Goal: Task Accomplishment & Management: Use online tool/utility

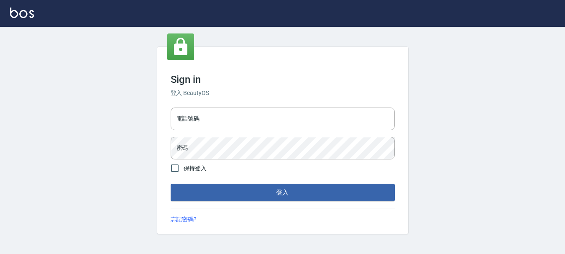
click at [272, 131] on div "電話號碼 電話號碼 密碼 密碼" at bounding box center [282, 133] width 231 height 59
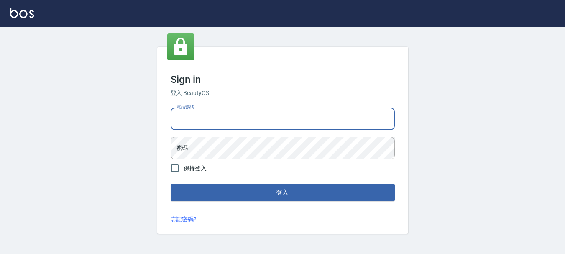
click at [282, 114] on input "電話號碼" at bounding box center [283, 119] width 224 height 23
type input "0989239739"
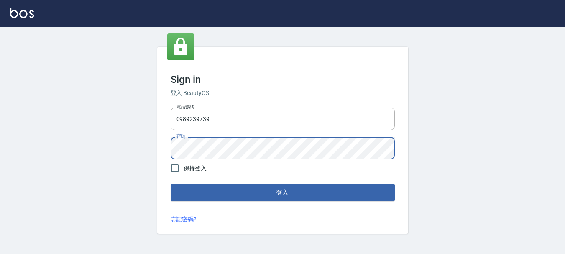
click at [171, 184] on button "登入" at bounding box center [283, 193] width 224 height 18
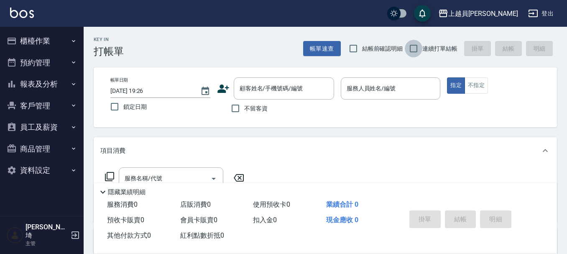
click at [413, 44] on input "連續打單結帳" at bounding box center [414, 49] width 18 height 18
checkbox input "true"
click at [233, 108] on input "不留客資" at bounding box center [236, 109] width 18 height 18
checkbox input "true"
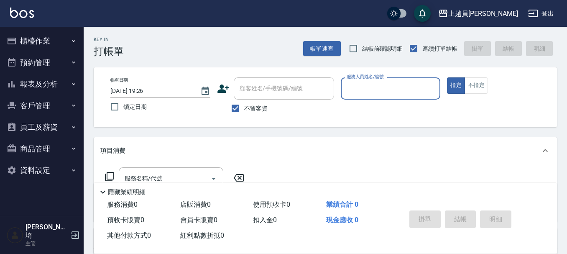
type input "ㄨ"
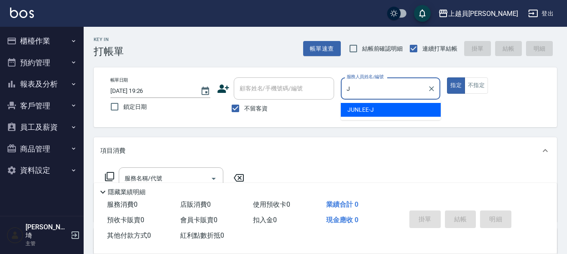
type input "[PERSON_NAME]"
type button "true"
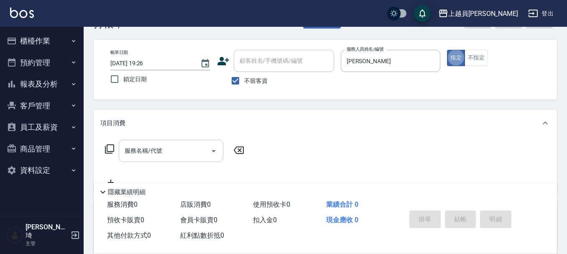
scroll to position [42, 0]
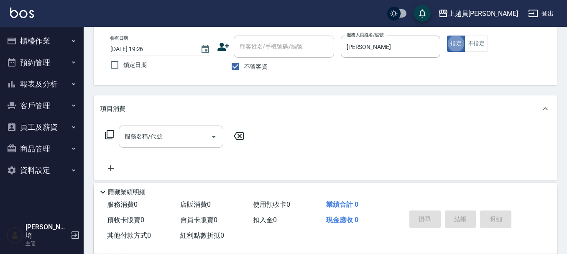
click at [161, 140] on div "服務名稱/代號 服務名稱/代號" at bounding box center [171, 137] width 105 height 22
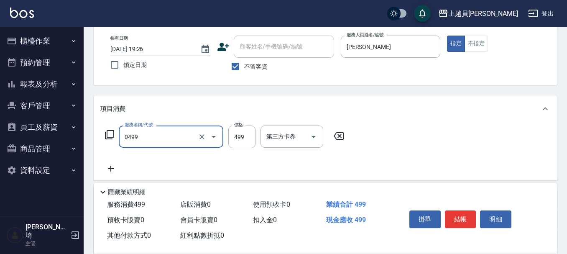
type input "去角質洗髮(0499)"
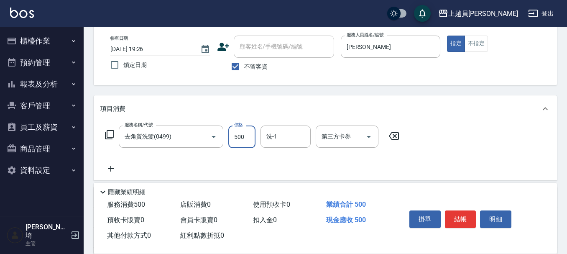
type input "500"
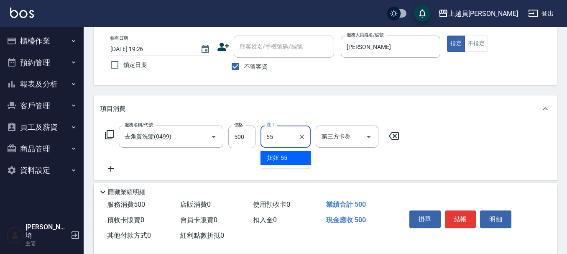
type input "妞妞-55"
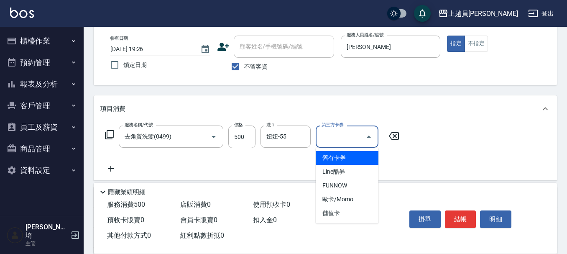
type input "儲值卡"
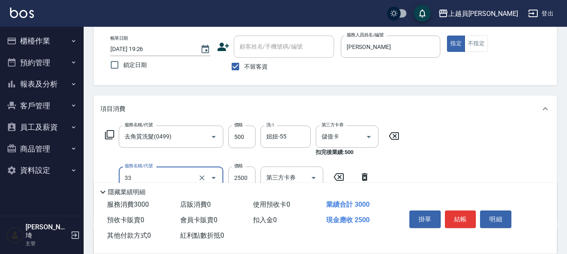
type input "染髮B餐(33)"
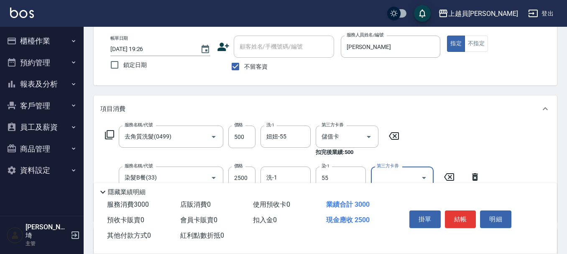
type input "妞妞-55"
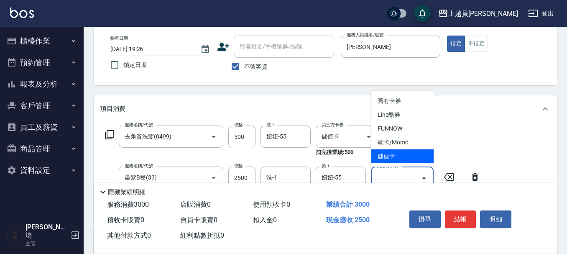
type input "儲值卡"
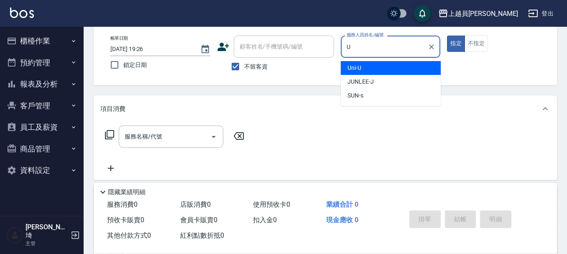
type input "Uni-U"
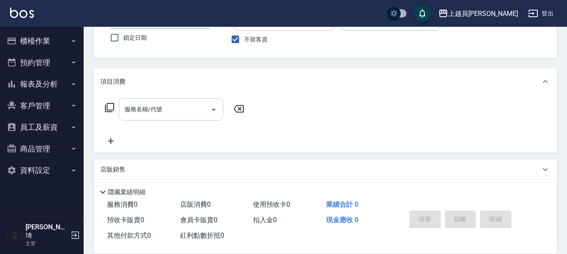
scroll to position [84, 0]
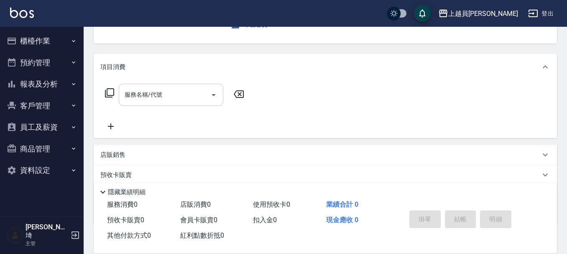
click at [167, 95] on input "服務名稱/代號" at bounding box center [165, 94] width 85 height 15
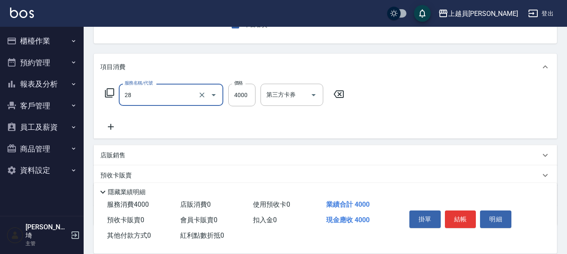
type input "燙送染B餐(28)"
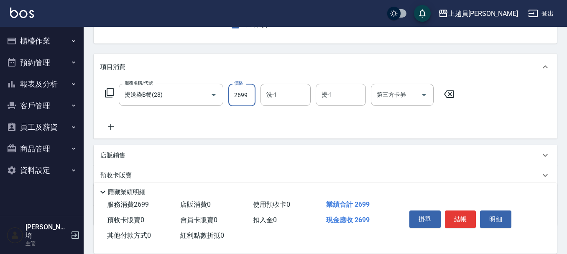
type input "2699"
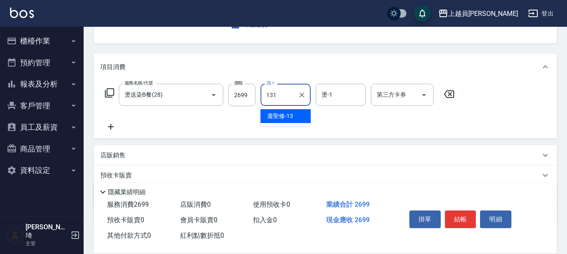
type input "131"
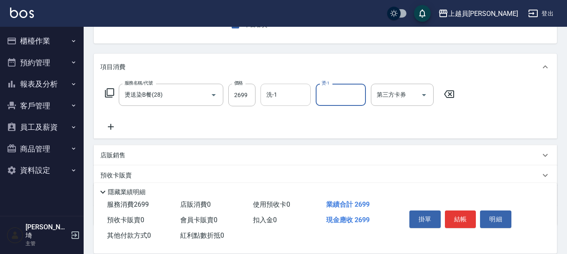
click at [285, 94] on input "洗-1" at bounding box center [285, 94] width 43 height 15
type input "[PERSON_NAME]-13"
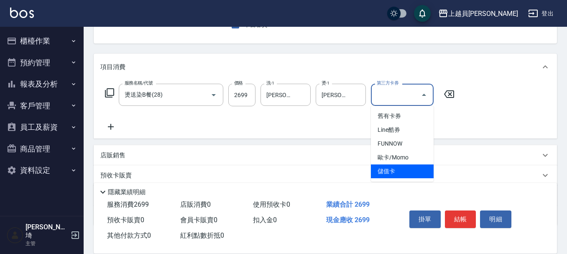
type input "儲值卡"
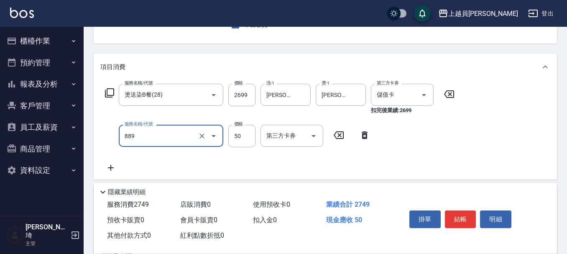
type input "精油(889)"
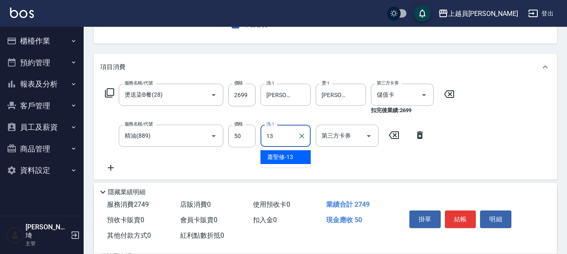
type input "[PERSON_NAME]-13"
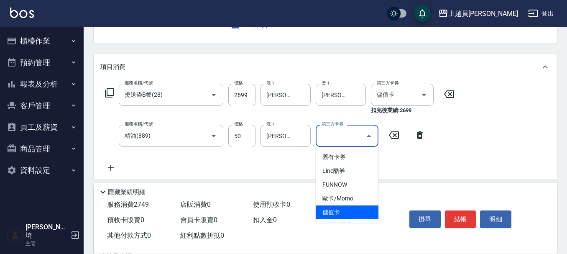
type input "儲值卡"
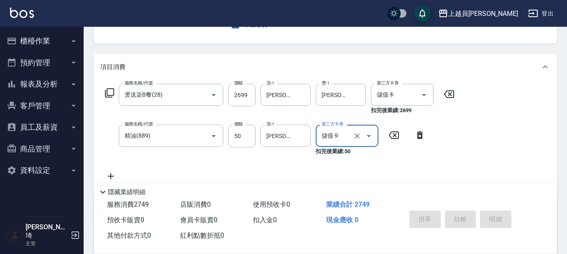
scroll to position [81, 0]
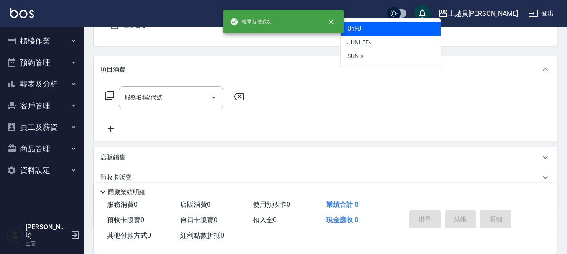
type input "Uni-U"
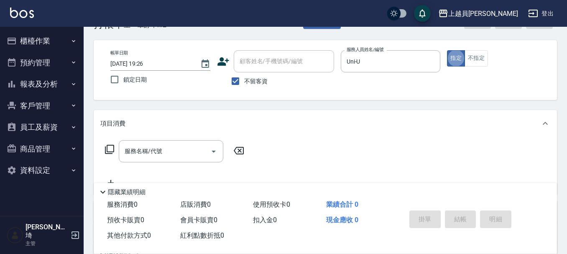
scroll to position [42, 0]
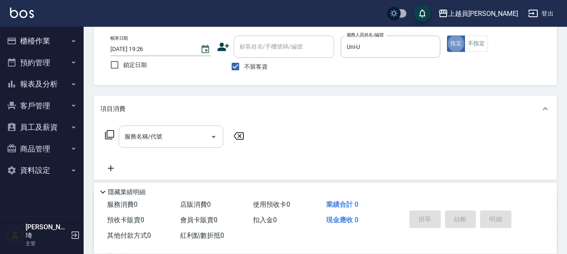
drag, startPoint x: 184, startPoint y: 127, endPoint x: 191, endPoint y: 126, distance: 6.7
click at [185, 127] on div "服務名稱/代號" at bounding box center [171, 137] width 105 height 22
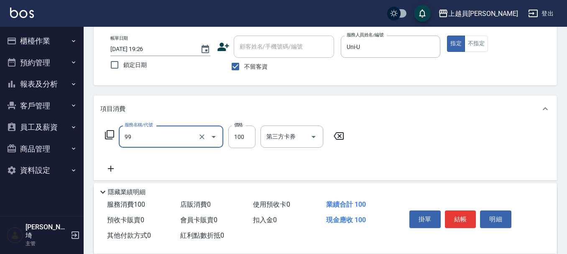
type input "VIP儲值(99)"
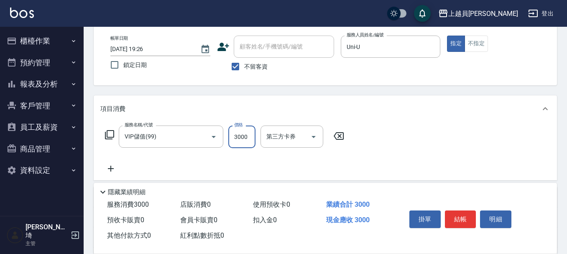
type input "3000"
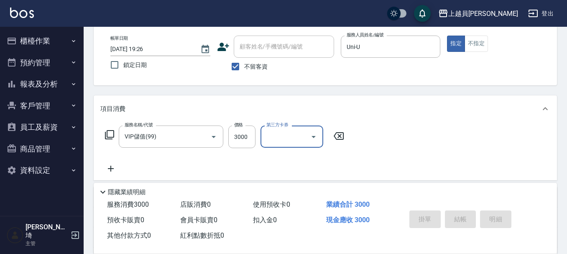
type input "[DATE] 19:27"
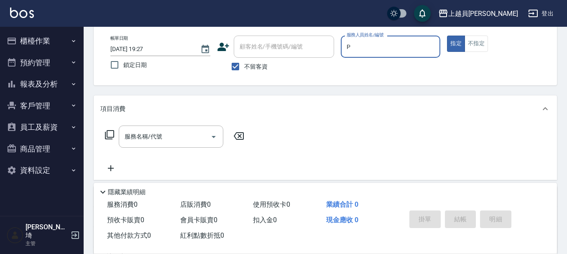
type input "[PERSON_NAME]-P"
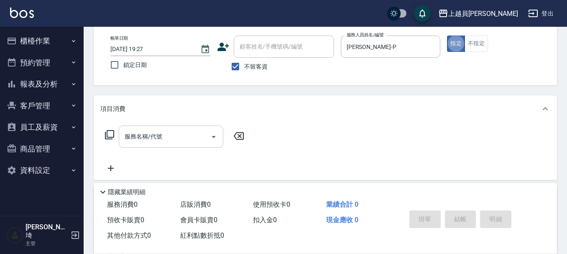
click at [176, 128] on div "服務名稱/代號" at bounding box center [171, 137] width 105 height 22
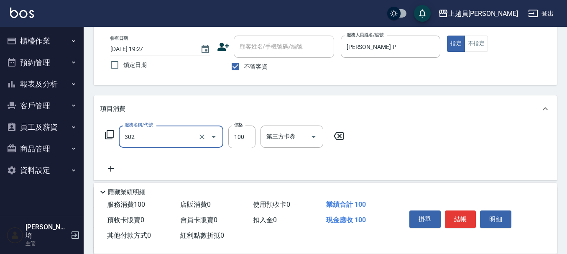
type input "剪髮(302)"
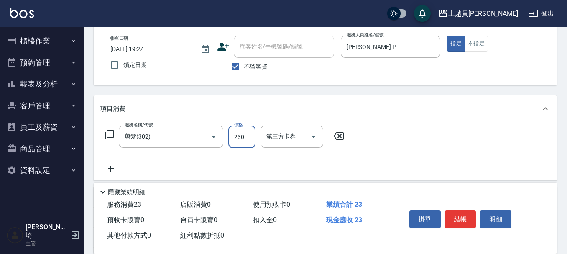
type input "230"
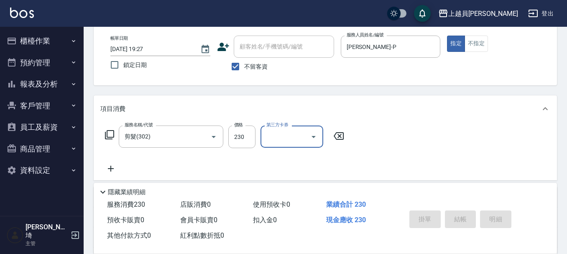
type input "[DATE] 19:28"
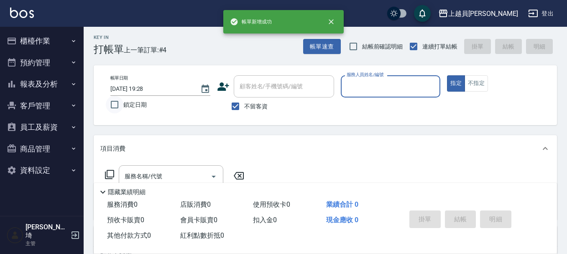
scroll to position [0, 0]
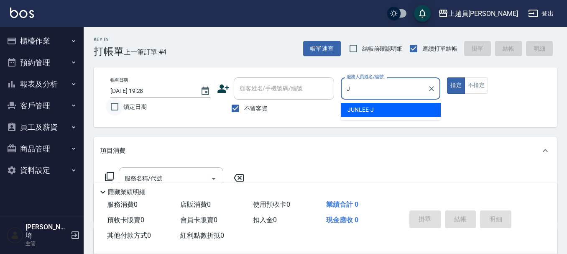
type input "[PERSON_NAME]"
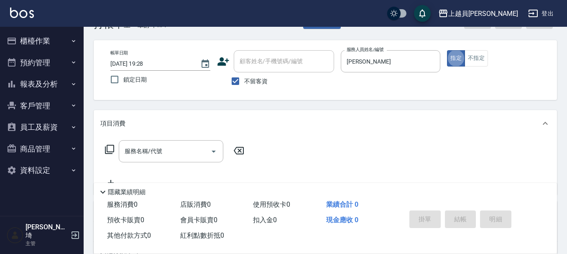
scroll to position [42, 0]
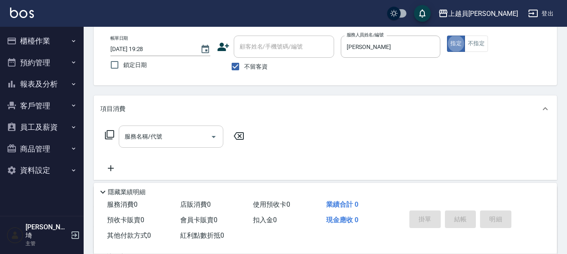
drag, startPoint x: 151, startPoint y: 138, endPoint x: 177, endPoint y: 129, distance: 27.4
click at [152, 138] on input "服務名稱/代號" at bounding box center [165, 136] width 85 height 15
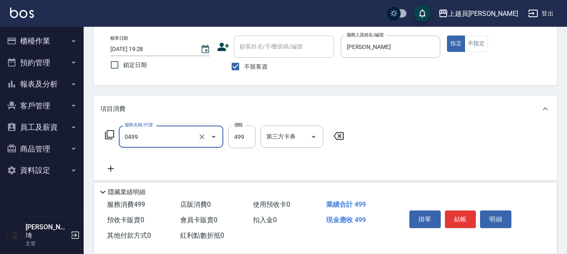
type input "去角質洗髮(0499)"
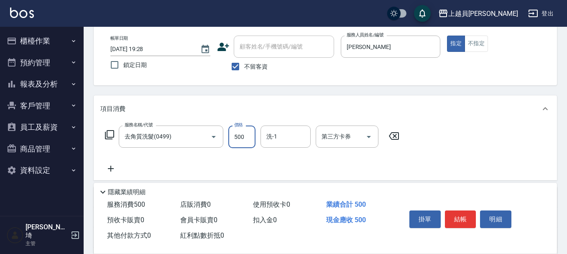
type input "500"
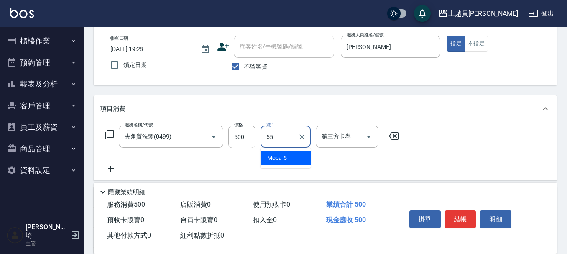
type input "妞妞-55"
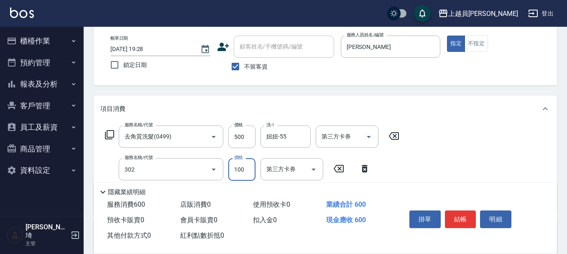
type input "剪髮(302)"
drag, startPoint x: 245, startPoint y: 173, endPoint x: 277, endPoint y: 162, distance: 33.6
click at [245, 173] on input "300" at bounding box center [241, 169] width 27 height 23
type input "200"
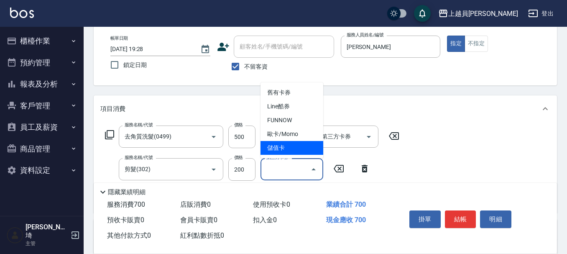
type input "儲值卡"
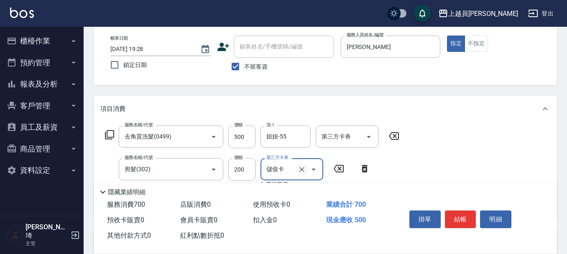
click at [305, 173] on icon "Clear" at bounding box center [302, 169] width 8 height 8
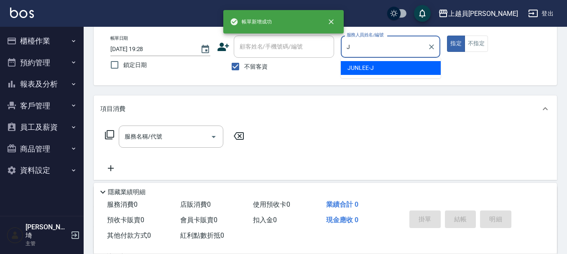
type input "[PERSON_NAME]"
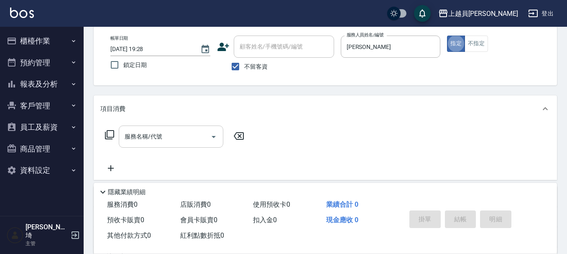
click at [174, 144] on input "服務名稱/代號" at bounding box center [165, 136] width 85 height 15
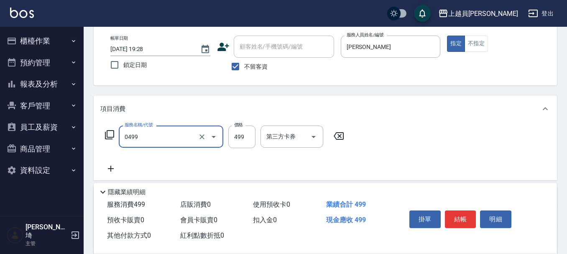
type input "去角質洗髮(0499)"
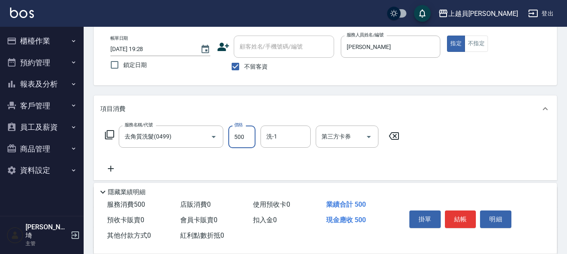
type input "500"
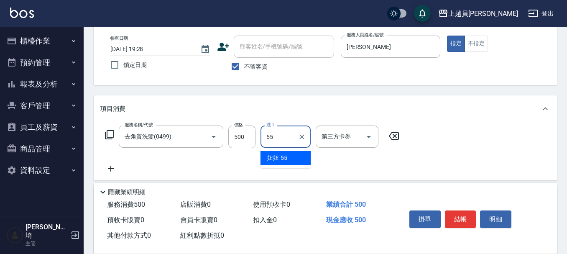
type input "妞妞-55"
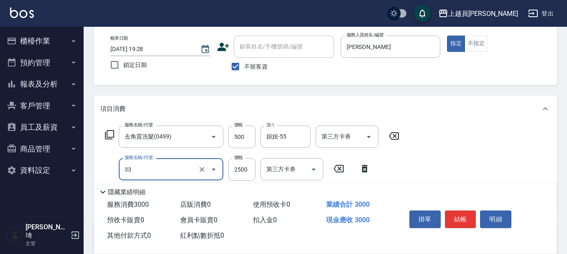
type input "染髮B餐(33)"
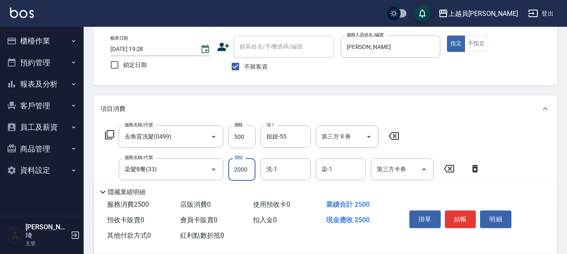
type input "2000"
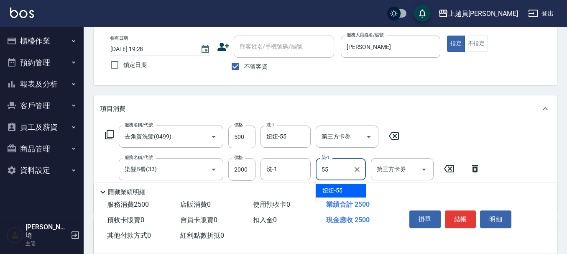
type input "妞妞-55"
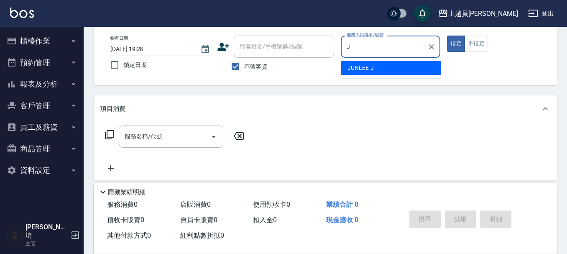
type input "[PERSON_NAME]"
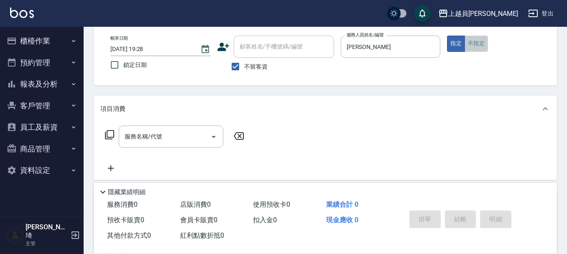
click at [477, 41] on button "不指定" at bounding box center [476, 44] width 23 height 16
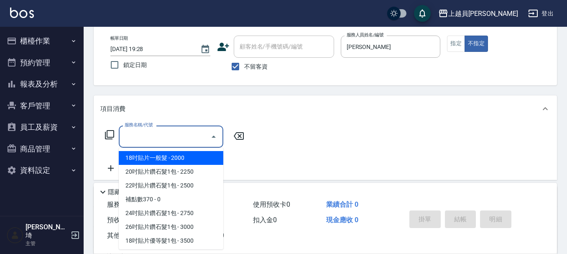
click at [178, 130] on input "服務名稱/代號" at bounding box center [165, 136] width 85 height 15
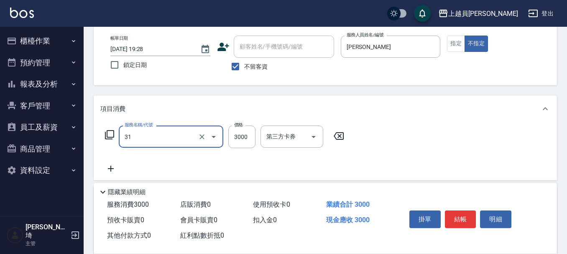
type input "燙髮B餐(31)"
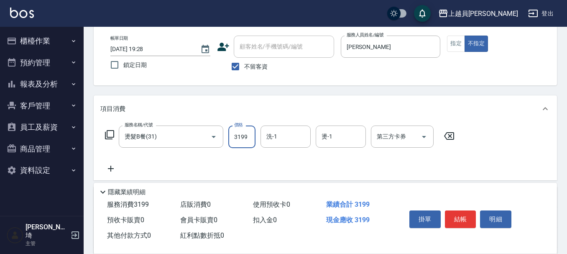
type input "3199"
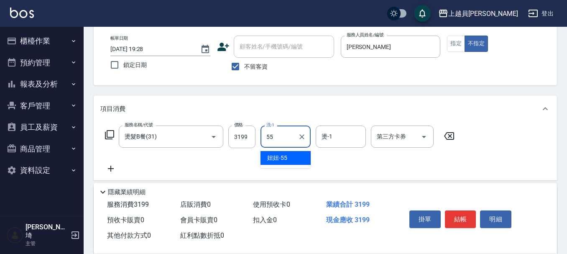
type input "妞妞-55"
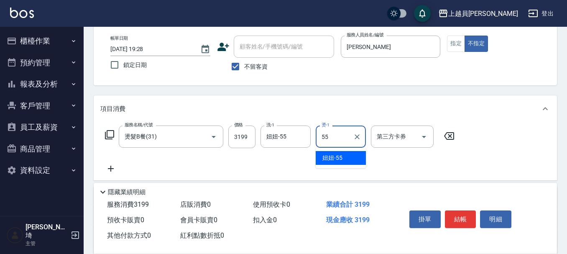
type input "妞妞-55"
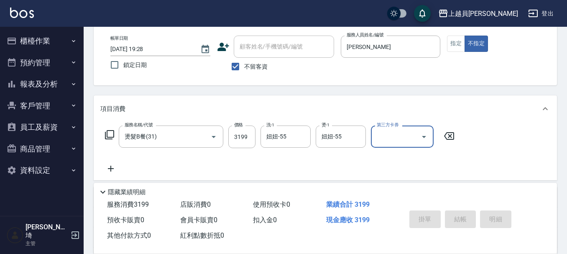
type input "[DATE] 19:29"
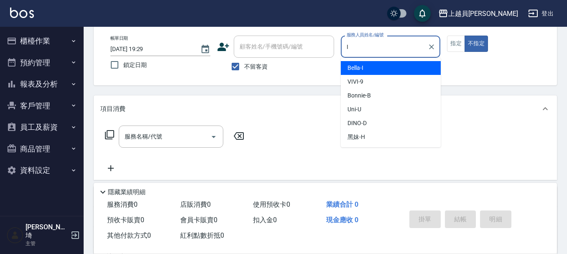
type input "Bella-I"
type button "false"
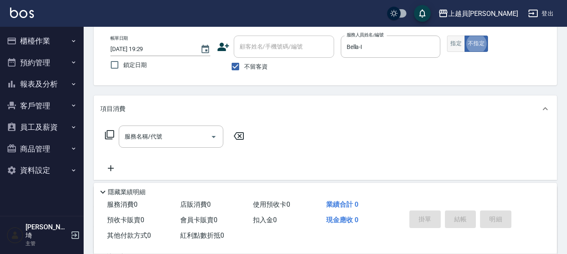
click at [462, 41] on button "指定" at bounding box center [456, 44] width 18 height 16
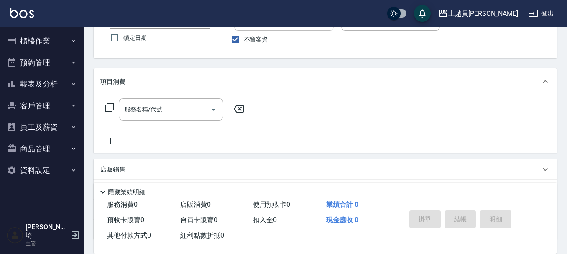
scroll to position [84, 0]
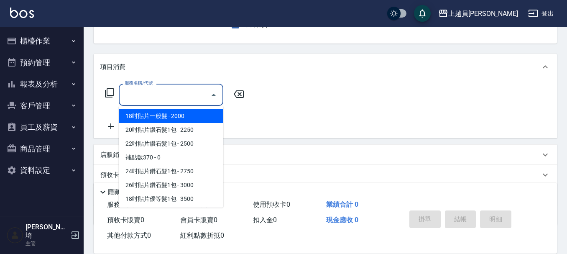
click at [177, 90] on input "服務名稱/代號" at bounding box center [165, 94] width 85 height 15
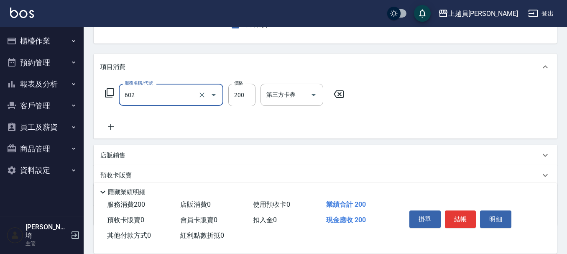
type input "一般洗髮(602)"
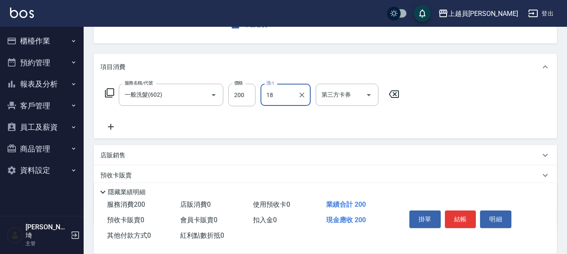
type input "[PERSON_NAME]-18"
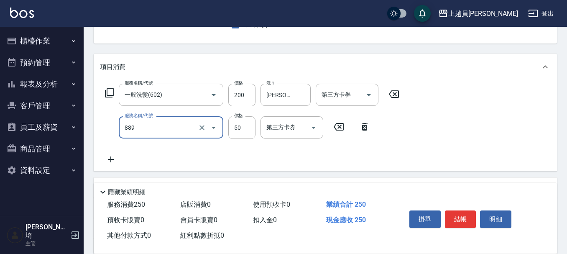
type input "精油(889)"
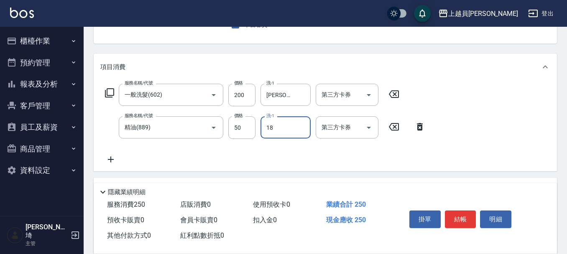
type input "[PERSON_NAME]-18"
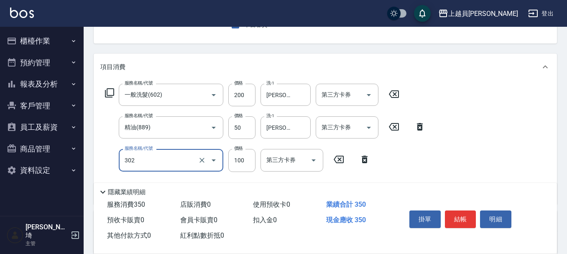
type input "剪髮(302)"
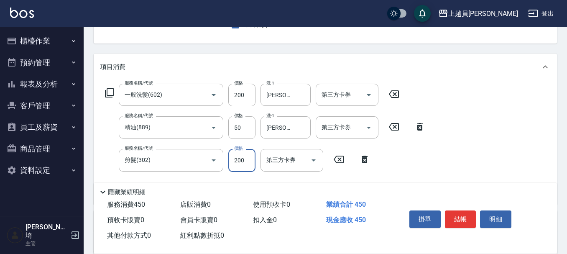
type input "200"
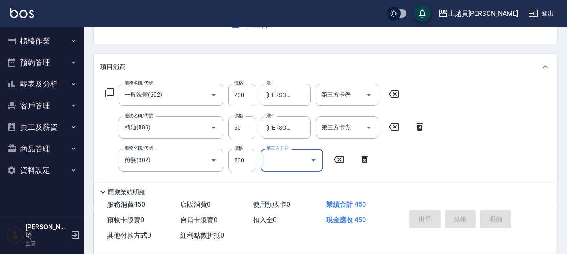
scroll to position [81, 0]
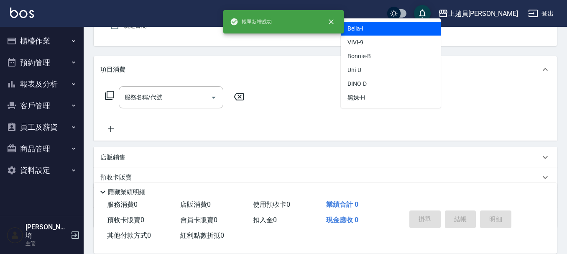
type input "Bella-I"
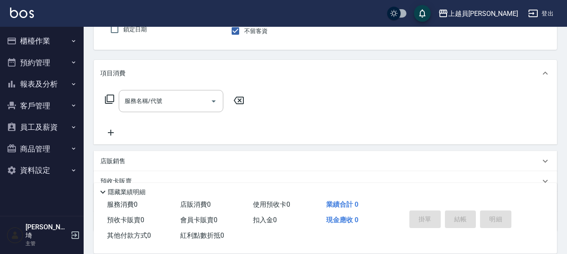
scroll to position [36, 0]
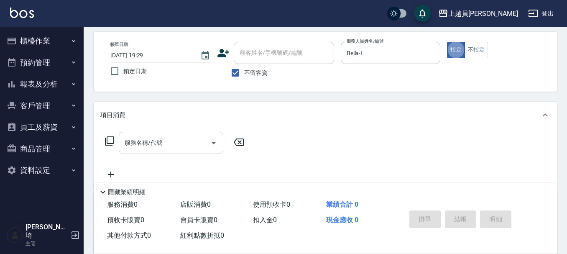
click at [167, 149] on input "服務名稱/代號" at bounding box center [165, 143] width 85 height 15
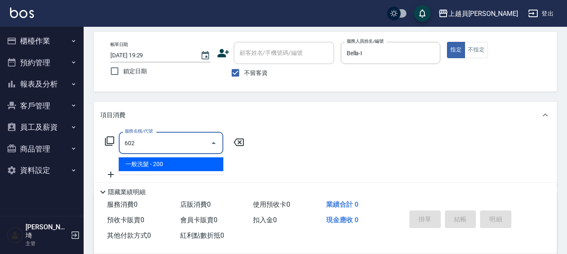
type input "一般洗髮(602)"
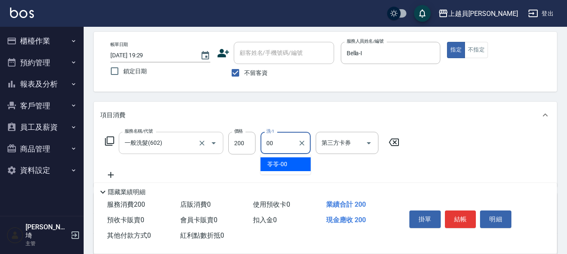
type input "苓苓-00"
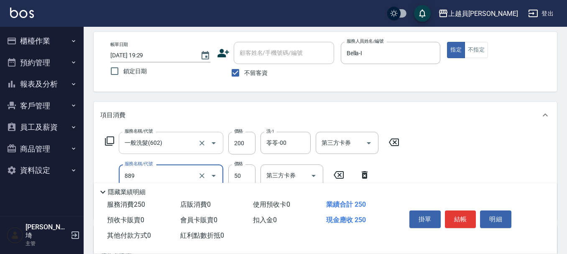
type input "精油(889)"
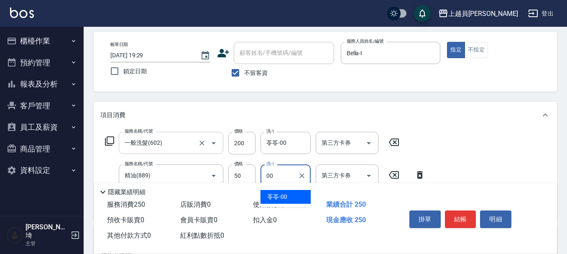
type input "苓苓-00"
type input "瞬間保養(415)"
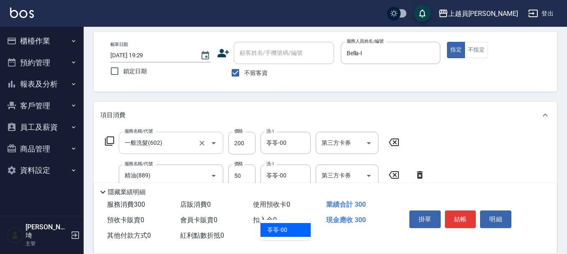
type input "苓苓-00"
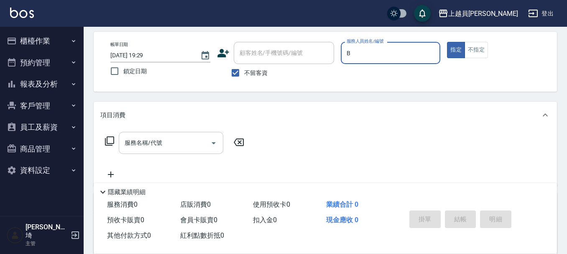
type input "Bonnie-B"
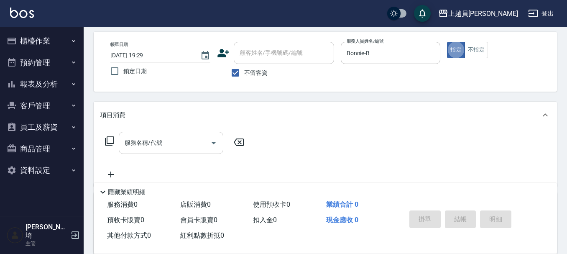
click at [148, 142] on input "服務名稱/代號" at bounding box center [165, 143] width 85 height 15
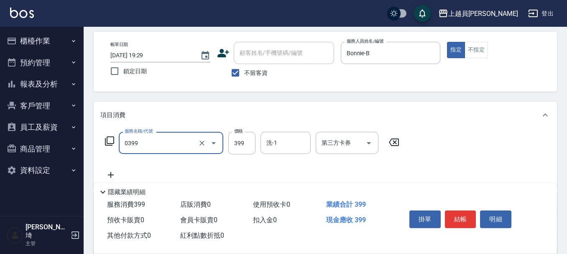
type input "海鹽SPA(0399)"
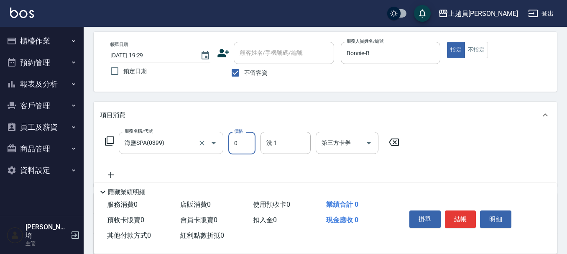
type input "0"
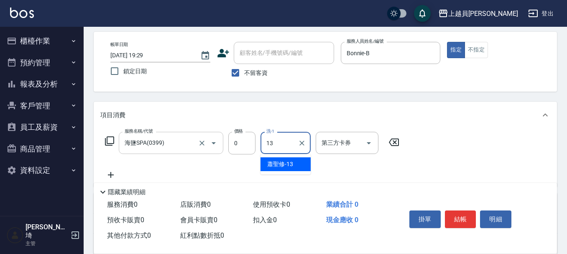
type input "[PERSON_NAME]-13"
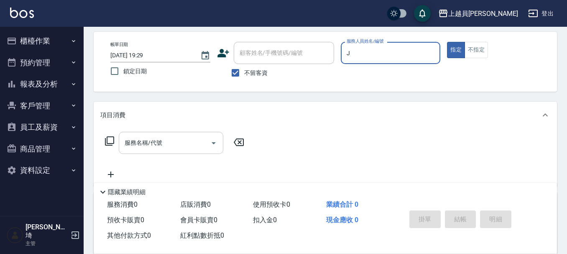
type input "[PERSON_NAME]"
click at [485, 38] on div "帳單日期 [DATE] 19:29 鎖定日期 顧客姓名/手機號碼/編號 顧客姓名/手機號碼/編號 不留客資 服務人員姓名/編號 [PERSON_NAME]-J…" at bounding box center [326, 62] width 464 height 60
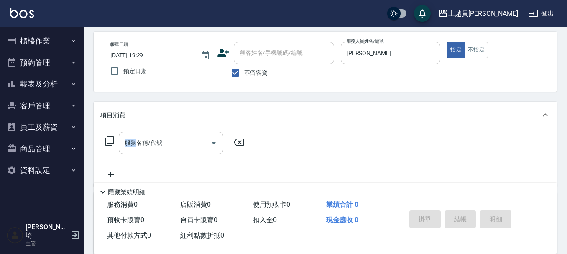
click at [485, 38] on div "帳單日期 [DATE] 19:29 鎖定日期 顧客姓名/手機號碼/編號 顧客姓名/手機號碼/編號 不留客資 服務人員姓名/編號 [PERSON_NAME]-J…" at bounding box center [326, 62] width 464 height 60
click at [486, 46] on button "不指定" at bounding box center [476, 50] width 23 height 16
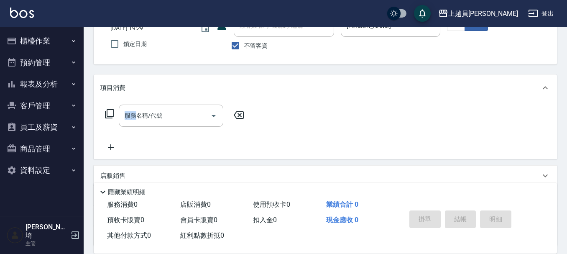
scroll to position [77, 0]
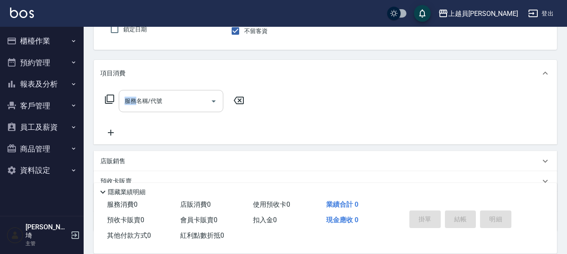
click at [161, 94] on input "服務名稱/代號" at bounding box center [165, 101] width 85 height 15
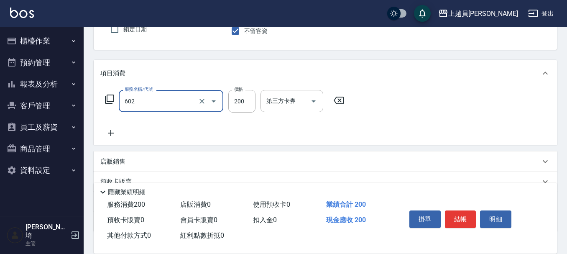
type input "一般洗髮(602)"
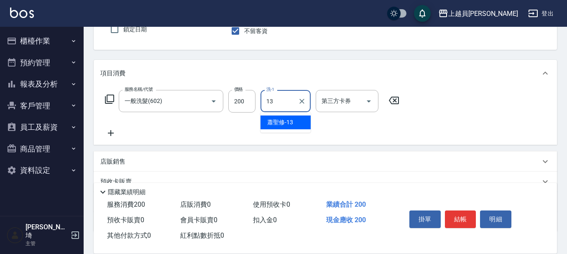
type input "[PERSON_NAME]-13"
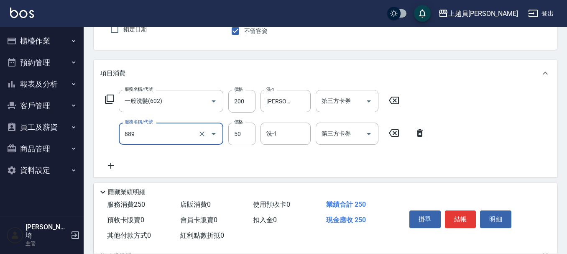
type input "精油(889)"
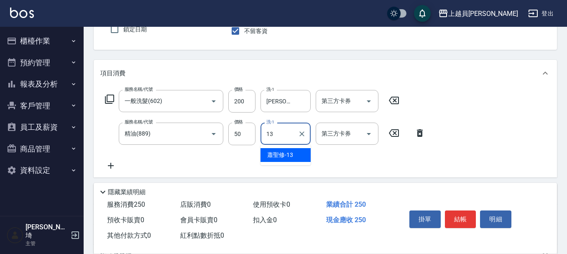
type input "[PERSON_NAME]-13"
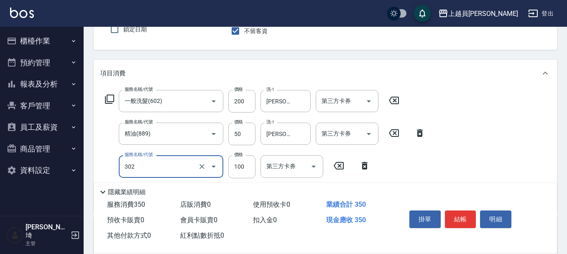
type input "剪髮(302)"
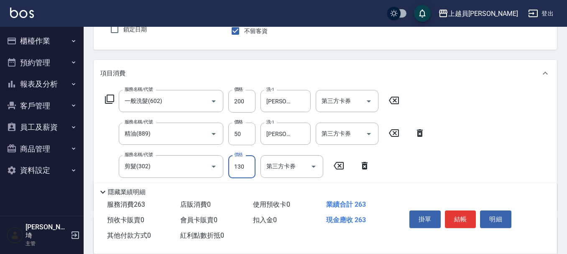
type input "130"
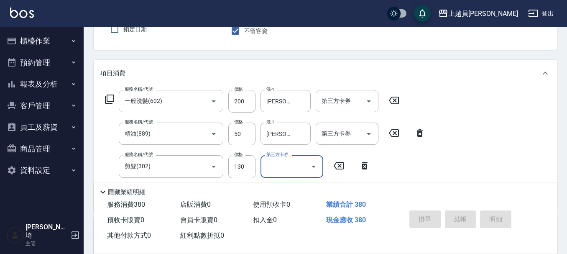
type input "[DATE] 19:30"
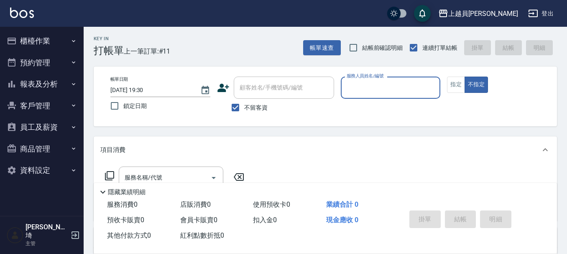
scroll to position [0, 0]
type input "O"
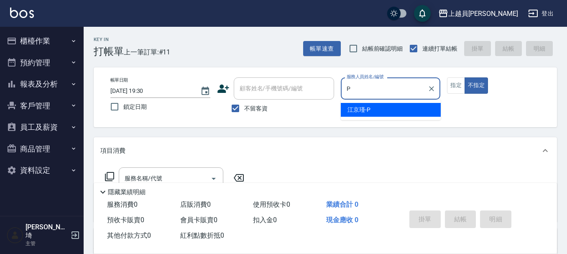
type input "[PERSON_NAME]-P"
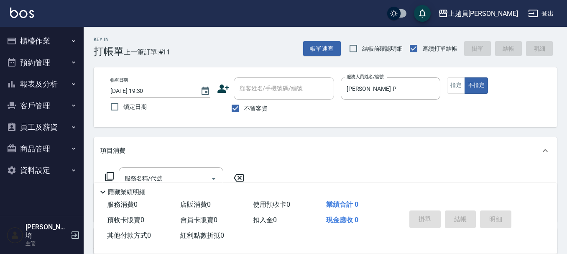
click at [445, 85] on div "帳單日期 [DATE] 19:30 鎖定日期 顧客姓名/手機號碼/編號 顧客姓名/手機號碼/編號 不留客資 服務人員姓名/編號 [PERSON_NAME]-P…" at bounding box center [325, 97] width 443 height 40
click at [464, 81] on button "指定" at bounding box center [456, 85] width 18 height 16
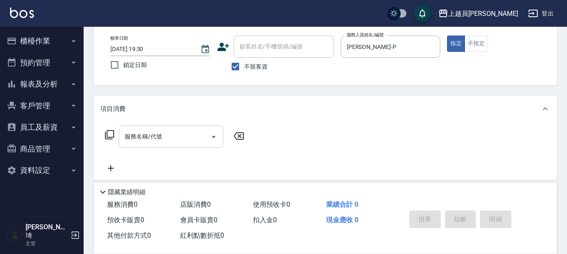
click at [163, 135] on input "服務名稱/代號" at bounding box center [165, 136] width 85 height 15
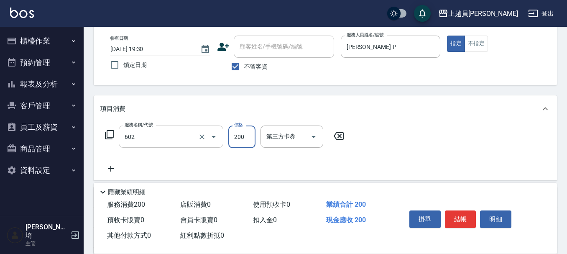
type input "一般洗髮(602)"
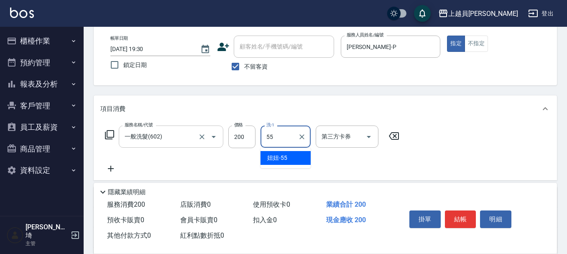
type input "妞妞-55"
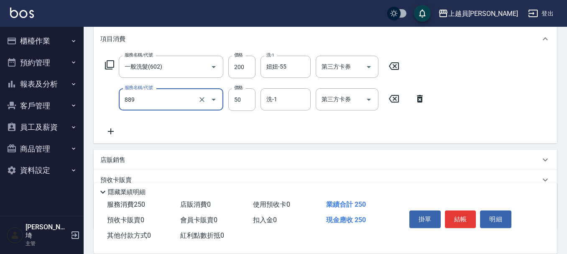
scroll to position [126, 0]
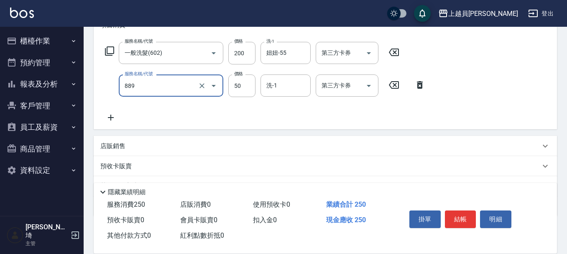
type input "精油(889)"
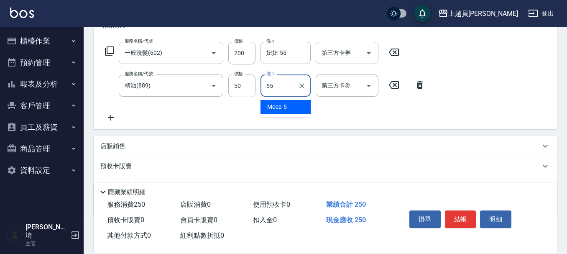
type input "妞妞-55"
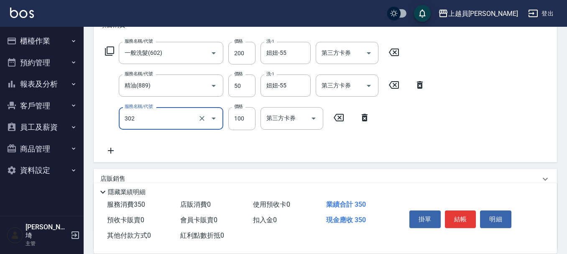
type input "剪髮(302)"
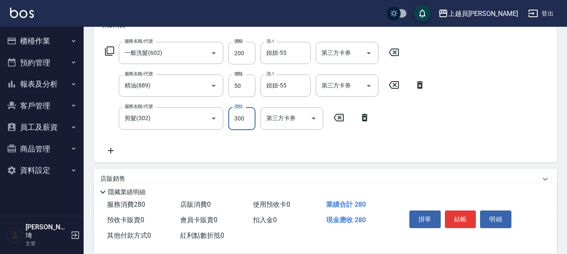
type input "300"
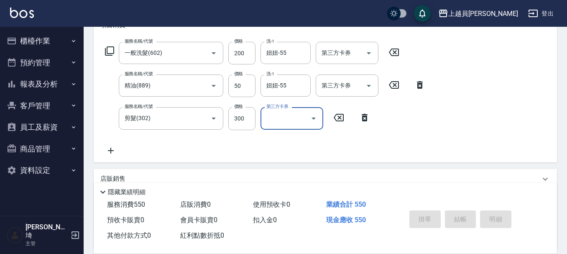
type input "[DATE] 19:33"
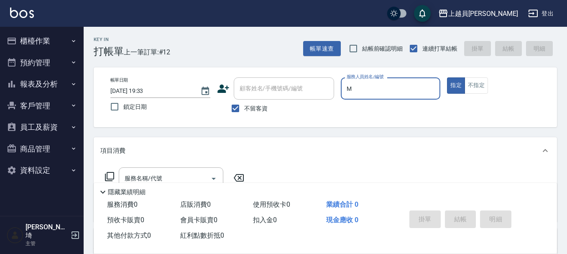
type input "M-M"
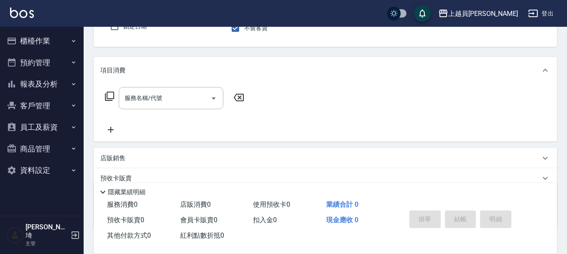
scroll to position [84, 0]
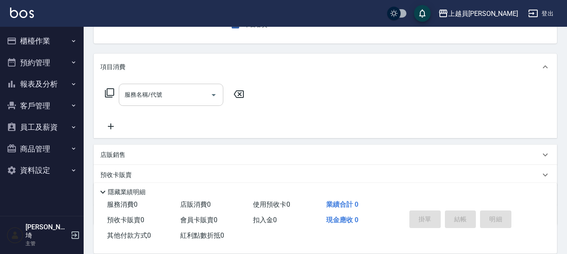
click at [198, 95] on input "服務名稱/代號" at bounding box center [165, 94] width 85 height 15
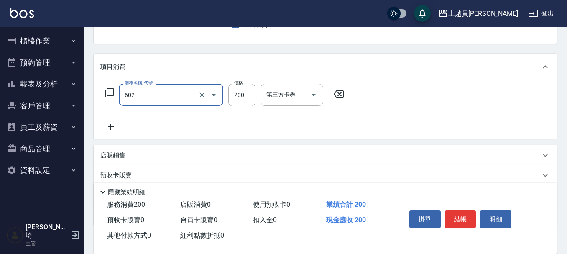
type input "一般洗髮(602)"
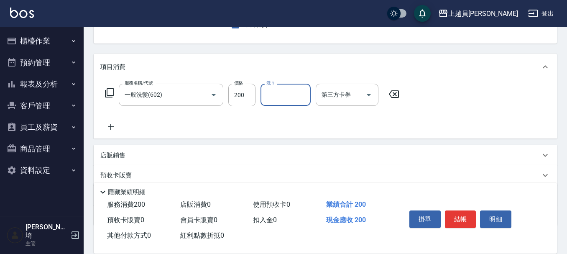
type input "8"
type input "[PERSON_NAME]-18"
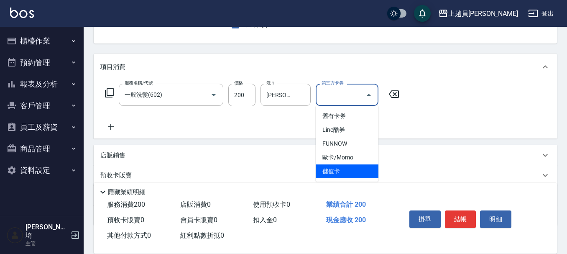
type input "儲值卡"
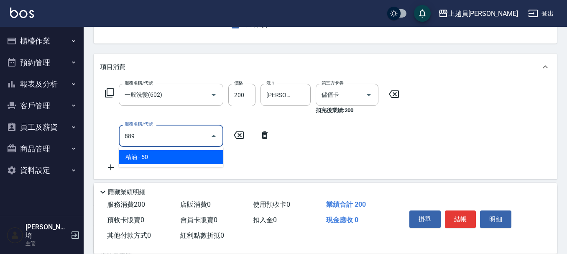
type input "精油(889)"
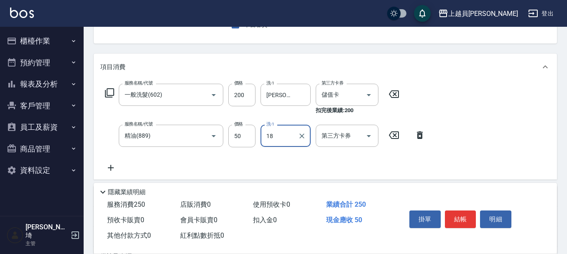
type input "[PERSON_NAME]-18"
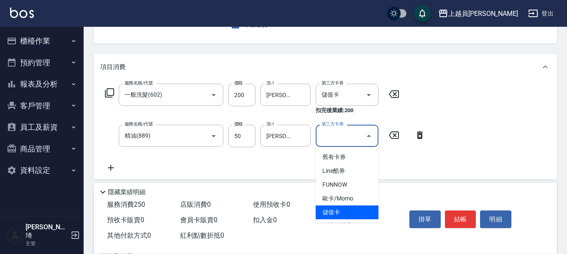
type input "儲值卡"
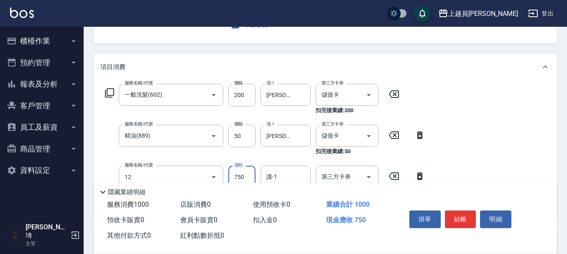
type input "日本精漾護髮(12)"
type input "0"
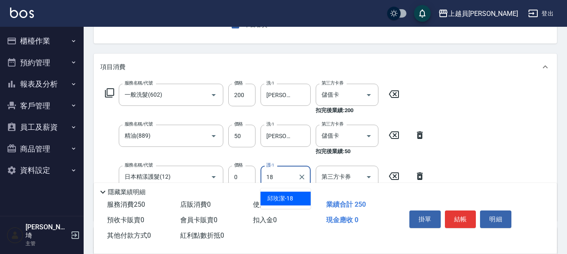
type input "[PERSON_NAME]-18"
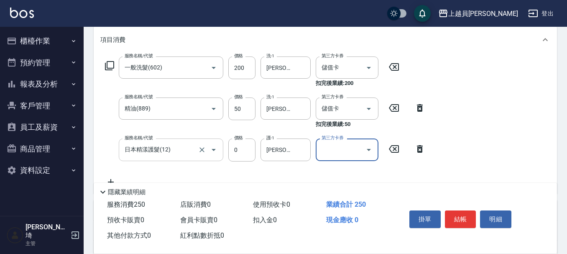
scroll to position [126, 0]
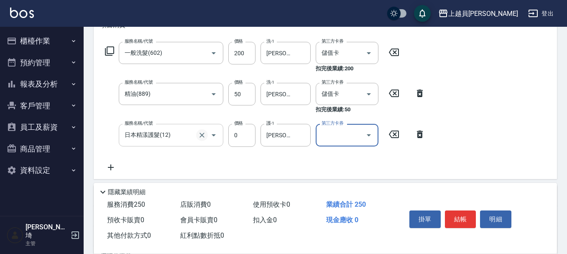
click at [203, 138] on icon "Clear" at bounding box center [202, 135] width 8 height 8
type input "日本精漾護髮(12)"
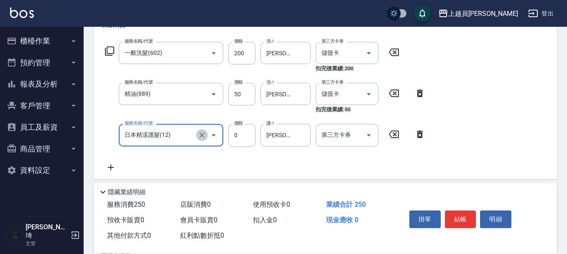
click at [203, 137] on icon "Clear" at bounding box center [202, 135] width 8 height 8
type input "酵素護髮(13)"
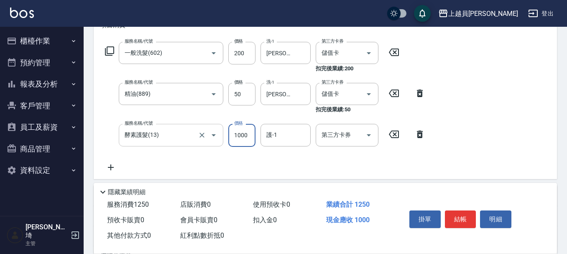
type input "0"
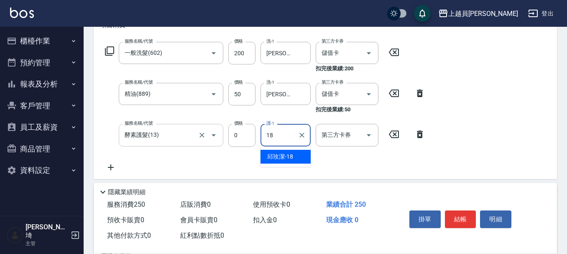
type input "[PERSON_NAME]-18"
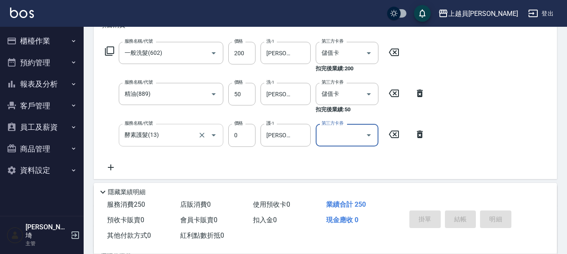
type input "[DATE] 20:11"
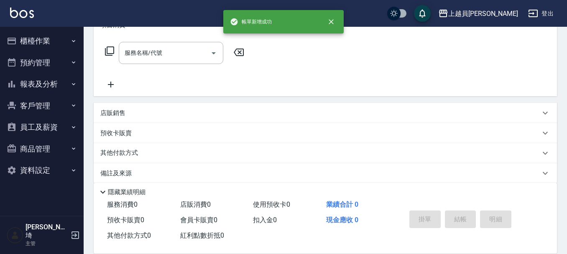
scroll to position [0, 0]
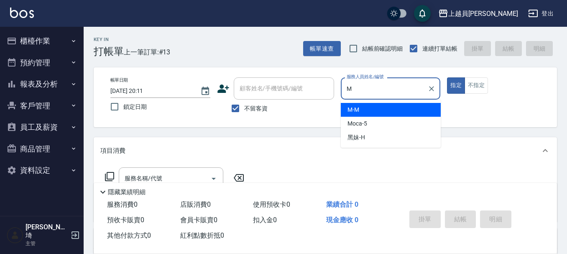
type input "M-M"
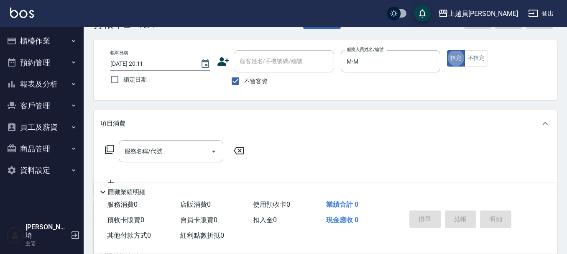
scroll to position [42, 0]
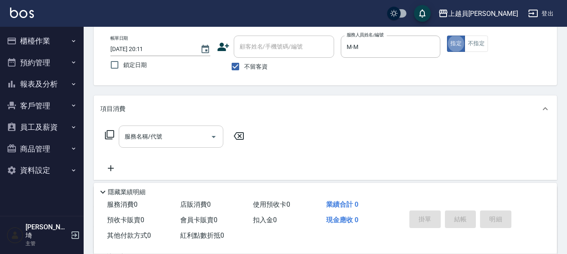
drag, startPoint x: 184, startPoint y: 138, endPoint x: 186, endPoint y: 132, distance: 5.8
click at [184, 137] on input "服務名稱/代號" at bounding box center [165, 136] width 85 height 15
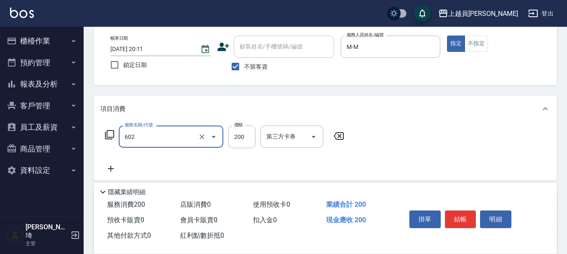
type input "一般洗髮(602)"
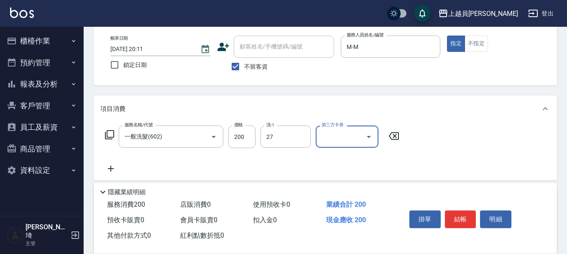
type input "[PERSON_NAME]-27"
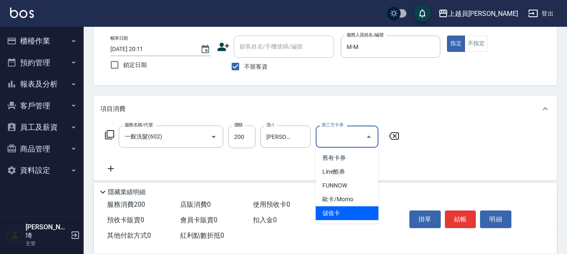
type input "儲值卡"
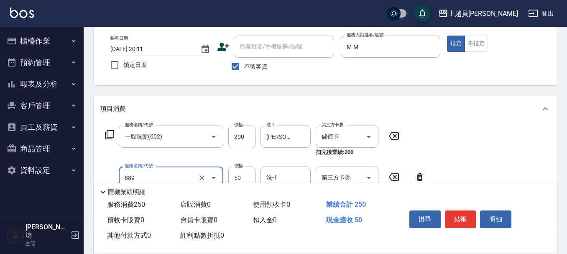
type input "精油(889)"
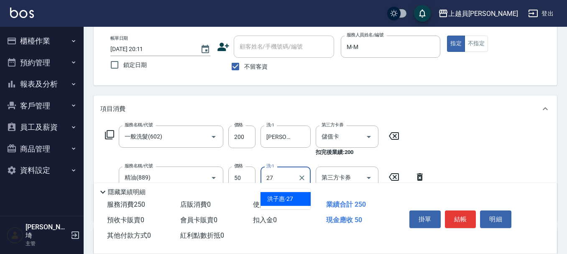
type input "[PERSON_NAME]-27"
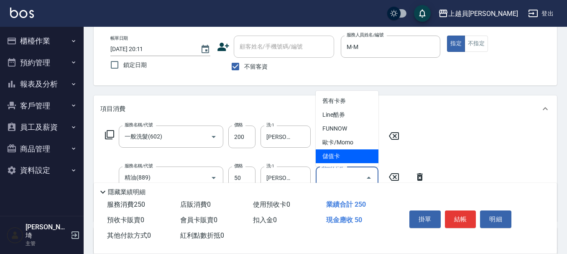
type input "儲值卡"
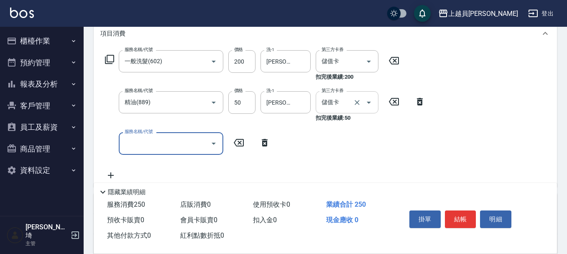
scroll to position [126, 0]
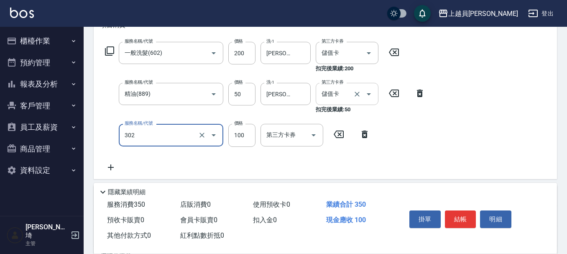
type input "剪髮(302)"
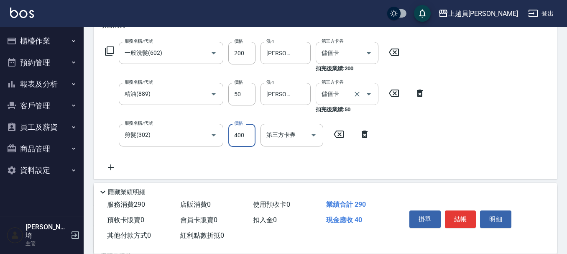
type input "400"
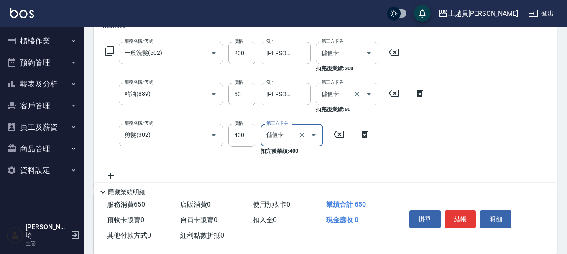
type input "儲值卡"
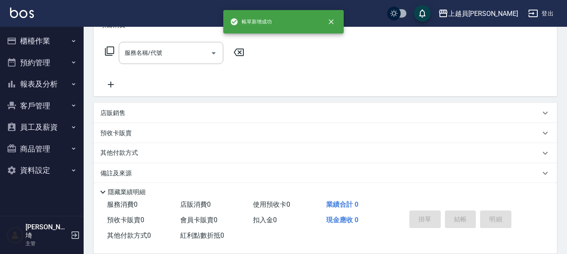
scroll to position [0, 0]
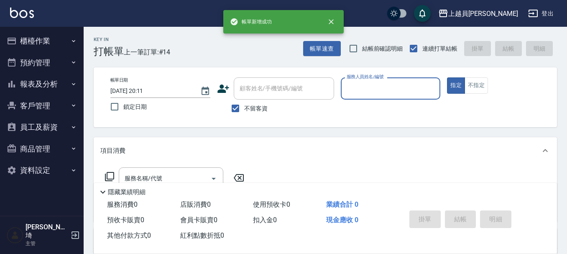
click at [447, 77] on button "指定" at bounding box center [456, 85] width 18 height 16
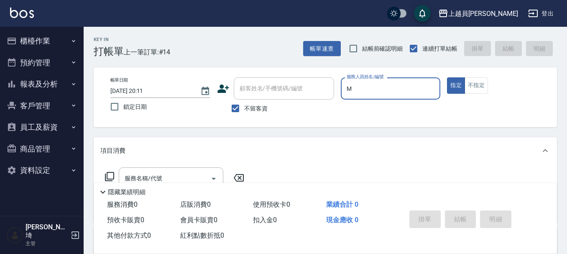
type input "M-M"
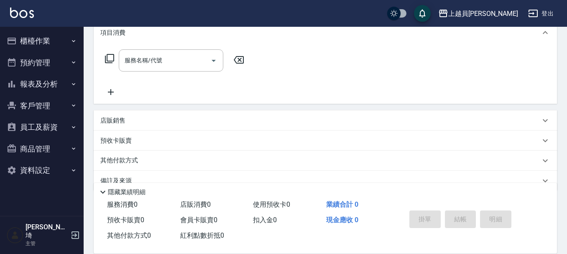
scroll to position [126, 0]
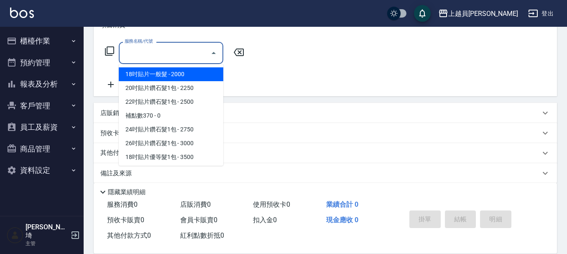
drag, startPoint x: 175, startPoint y: 54, endPoint x: 353, endPoint y: 3, distance: 185.3
click at [177, 54] on input "服務名稱/代號" at bounding box center [165, 53] width 85 height 15
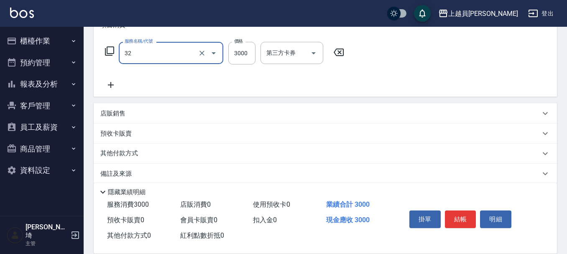
type input "染髮A餐(32)"
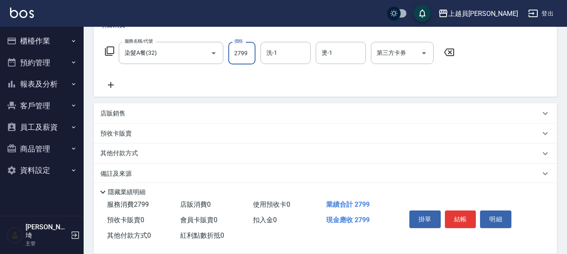
type input "2799"
type input "苓苓-00"
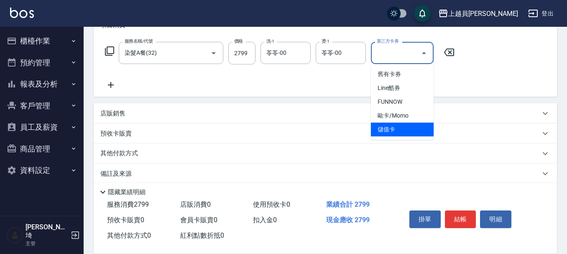
type input "儲值卡"
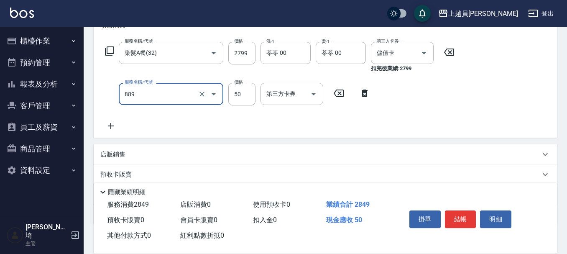
type input "精油(889)"
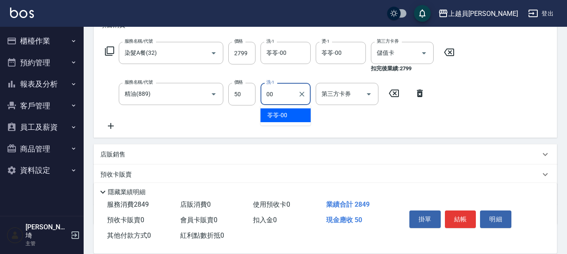
type input "苓苓-00"
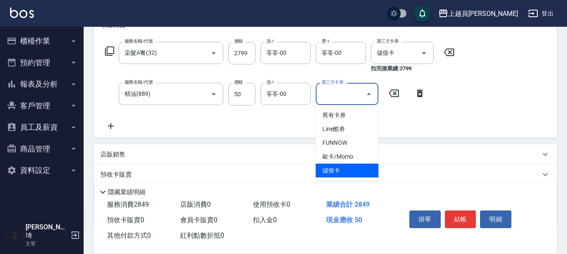
type input "儲值卡"
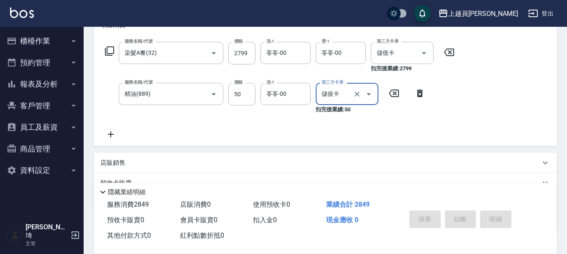
type input "[DATE] 20:12"
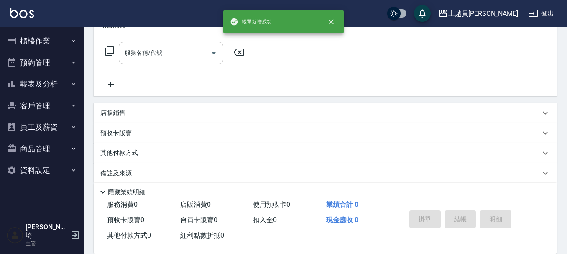
scroll to position [0, 0]
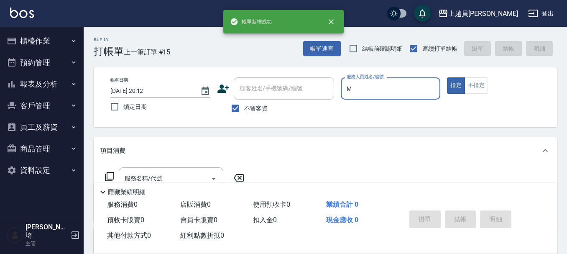
type input "M-M"
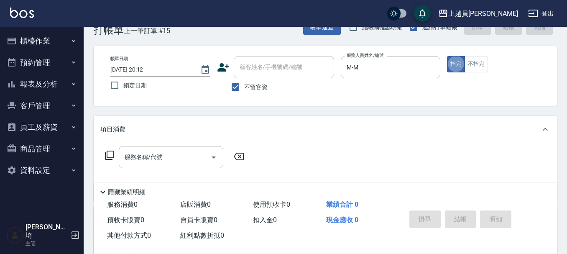
scroll to position [42, 0]
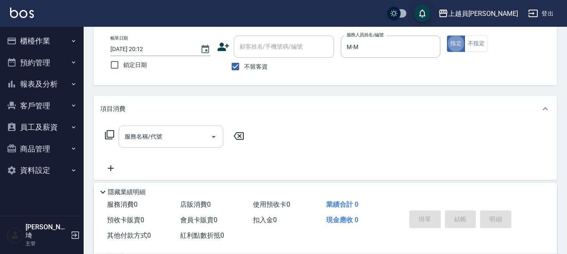
drag, startPoint x: 150, startPoint y: 145, endPoint x: 164, endPoint y: 134, distance: 17.3
click at [150, 143] on div "服務名稱/代號" at bounding box center [171, 137] width 105 height 22
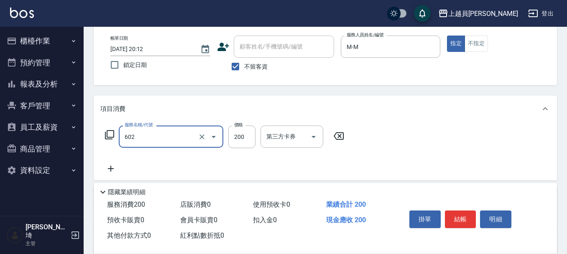
type input "一般洗髮(602)"
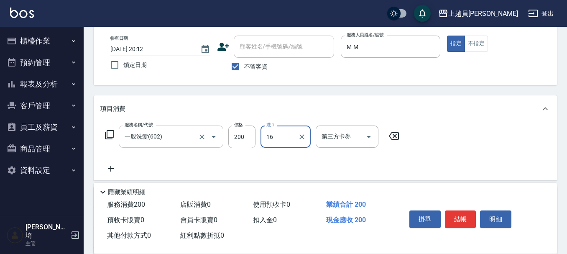
type input "[PERSON_NAME]-16"
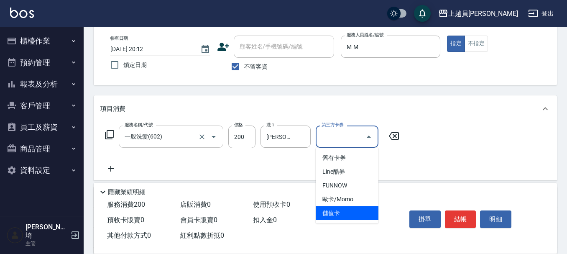
type input "儲值卡"
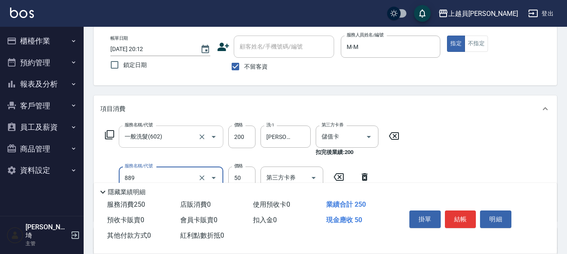
type input "精油(889)"
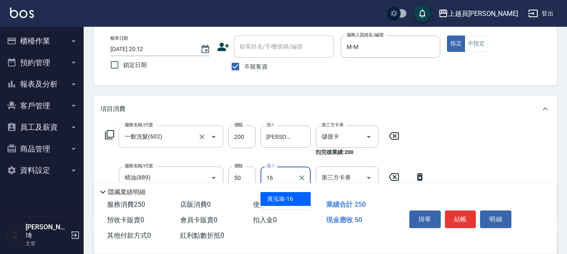
type input "[PERSON_NAME]-16"
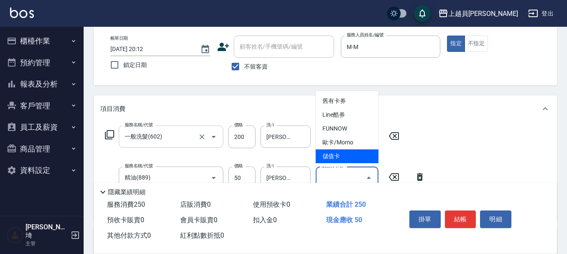
type input "儲值卡"
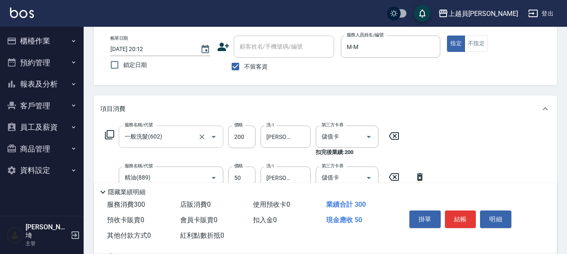
type input "瞬間保養(415)"
type input "[PERSON_NAME]-16"
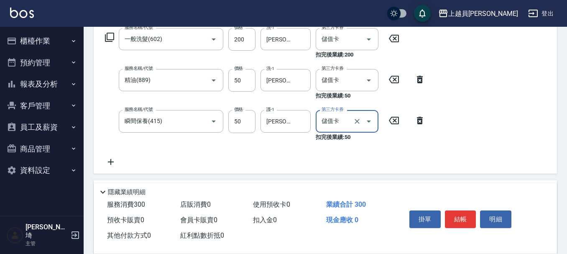
scroll to position [167, 0]
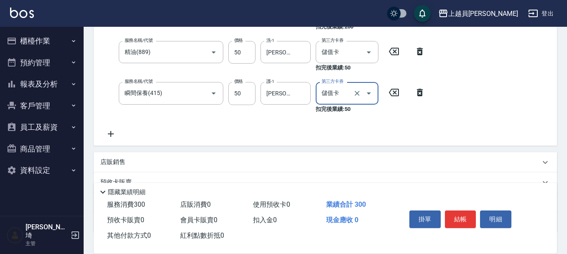
type input "儲值卡"
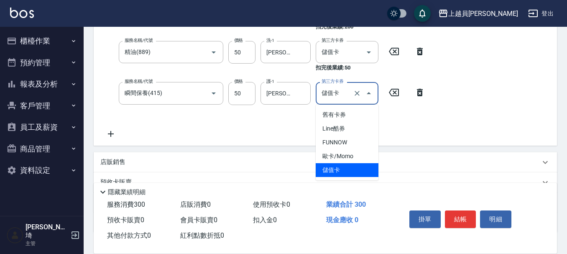
click at [114, 132] on icon at bounding box center [110, 134] width 21 height 10
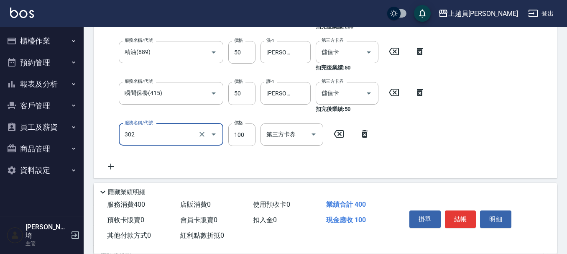
type input "剪髮(302)"
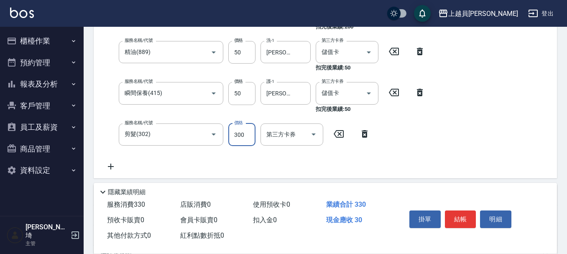
type input "300"
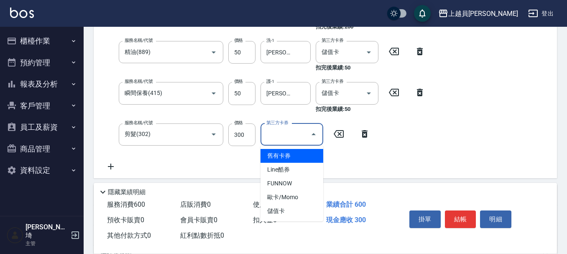
type input "儲值卡"
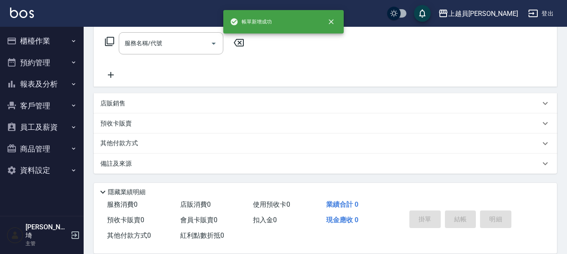
scroll to position [0, 0]
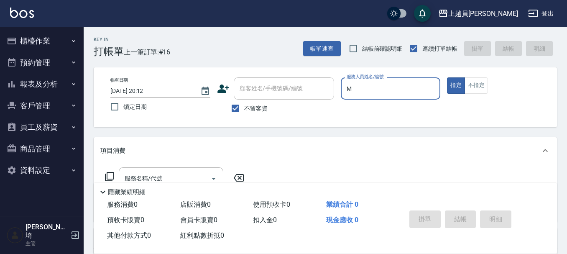
type input "M-M"
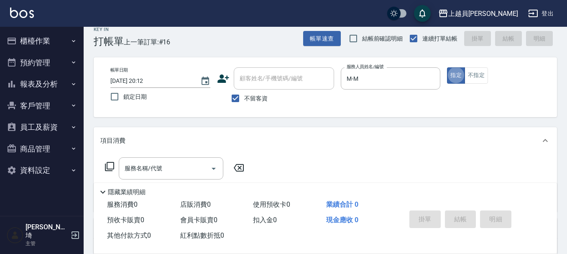
scroll to position [42, 0]
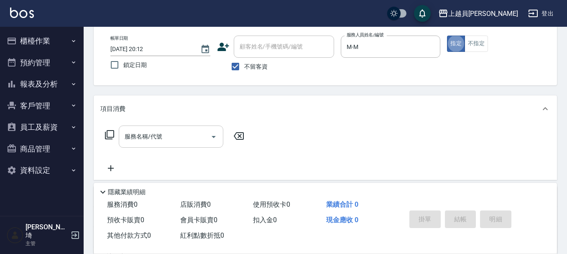
click at [187, 132] on input "服務名稱/代號" at bounding box center [165, 136] width 85 height 15
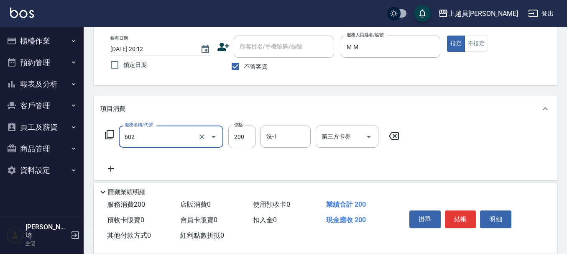
type input "一般洗髮(602)"
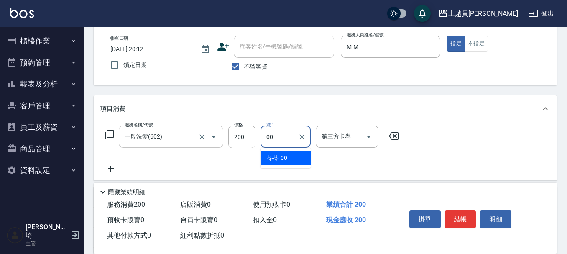
type input "苓苓-00"
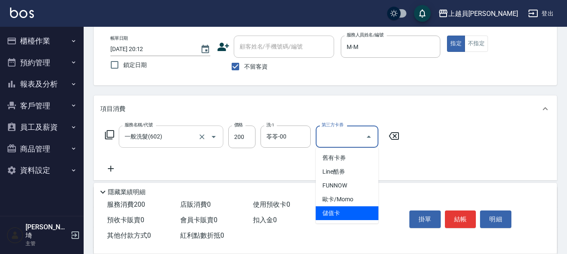
type input "儲值卡"
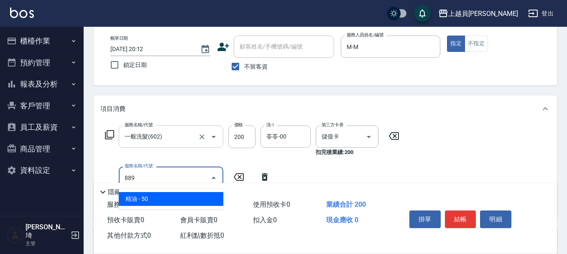
type input "精油(889)"
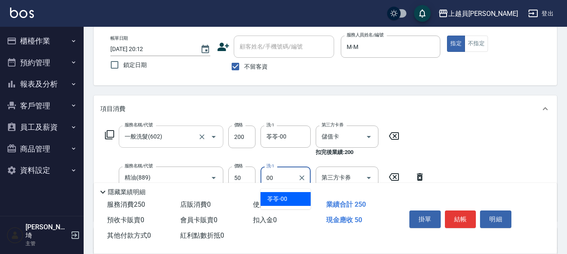
type input "苓苓-00"
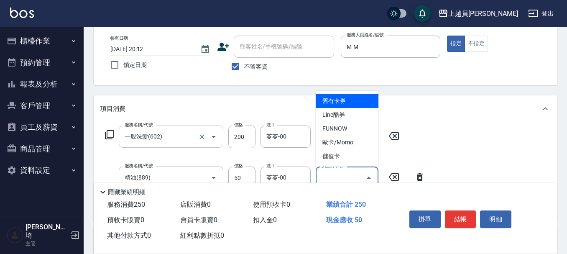
type input "儲值卡"
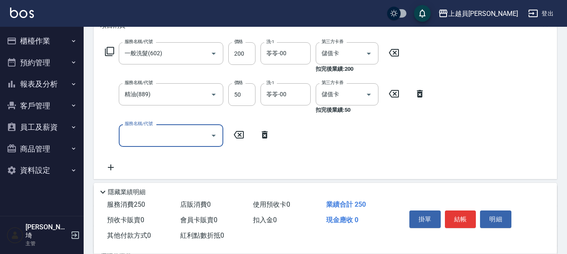
scroll to position [167, 0]
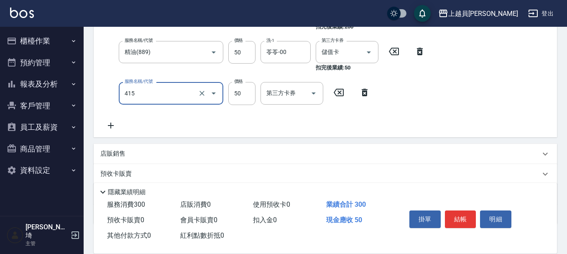
type input "瞬間保養(415)"
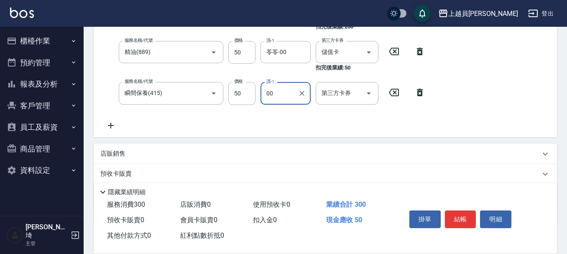
type input "苓苓-00"
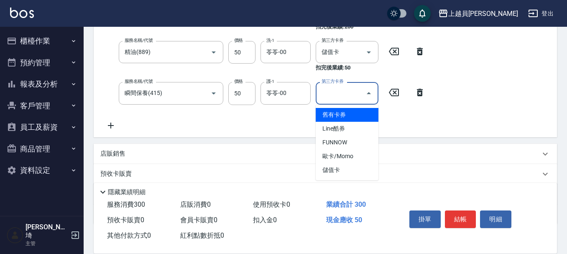
type input "儲值卡"
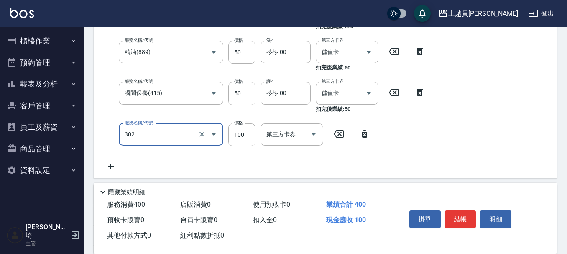
type input "剪髮(302)"
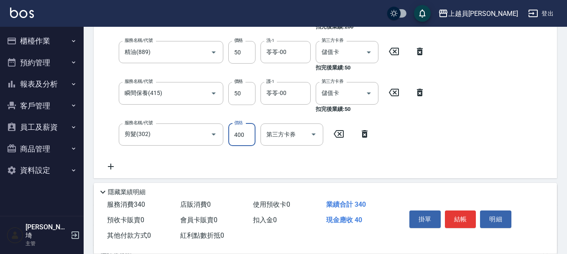
type input "400"
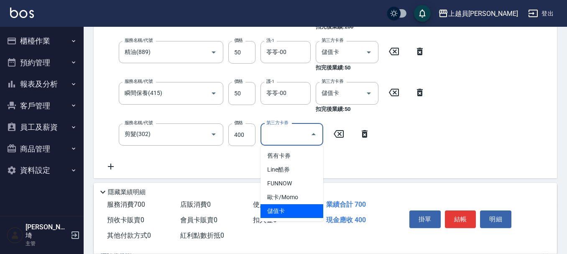
type input "儲值卡"
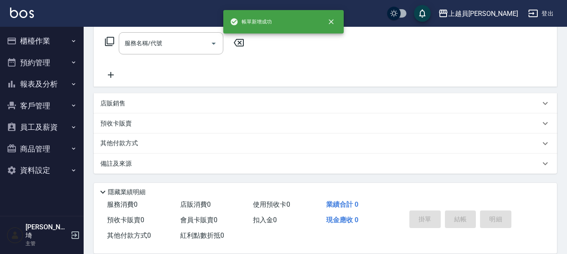
scroll to position [0, 0]
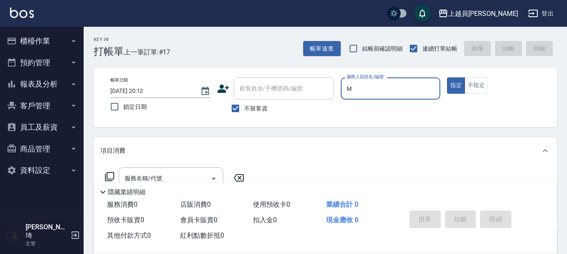
type input "M-M"
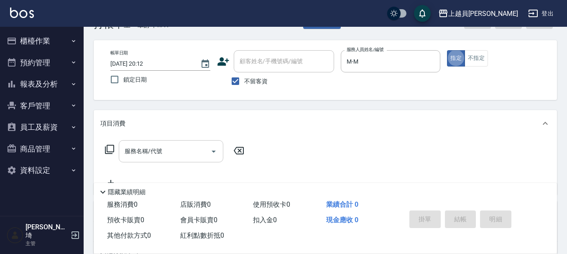
scroll to position [42, 0]
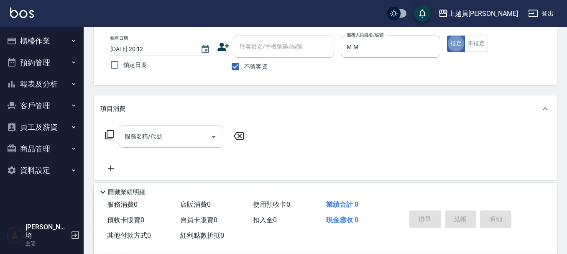
click at [171, 136] on input "服務名稱/代號" at bounding box center [165, 136] width 85 height 15
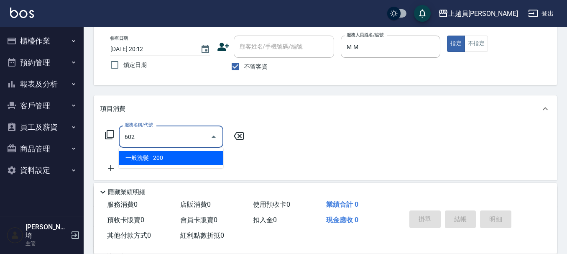
type input "一般洗髮(602)"
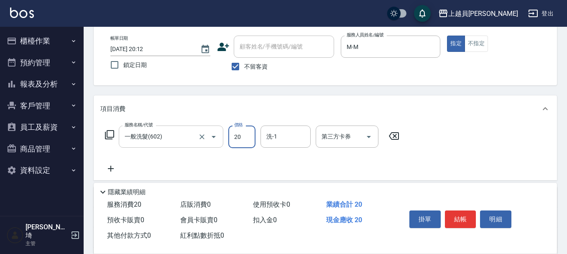
type input "200"
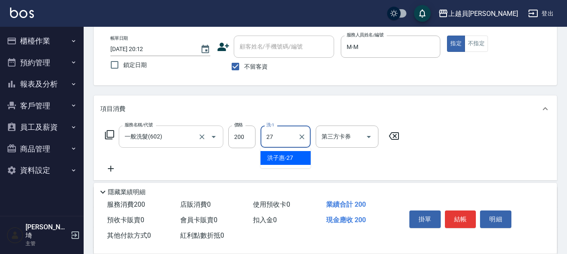
type input "[PERSON_NAME]-27"
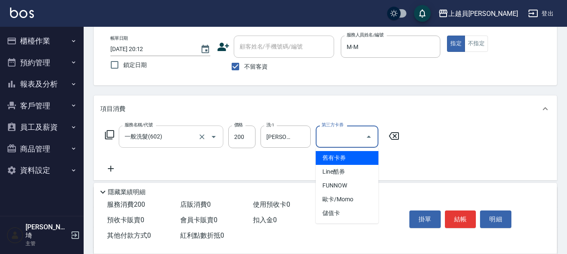
type input "儲值卡"
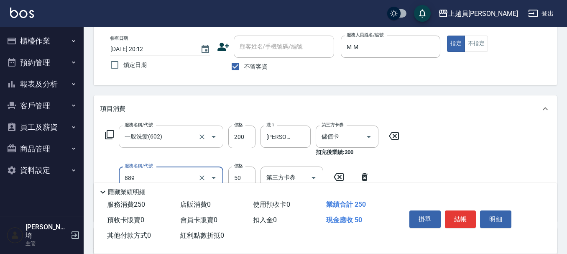
type input "精油(889)"
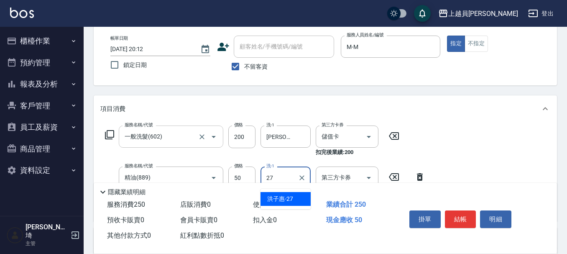
type input "[PERSON_NAME]-27"
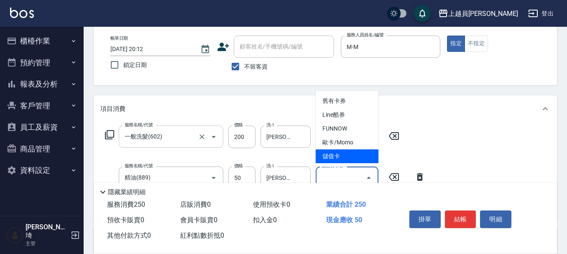
type input "儲值卡"
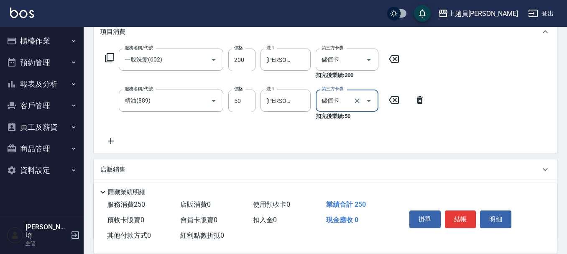
scroll to position [126, 0]
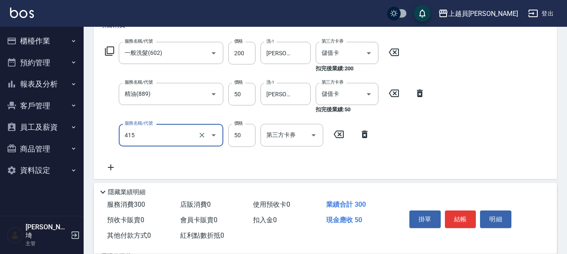
type input "瞬間保養(415)"
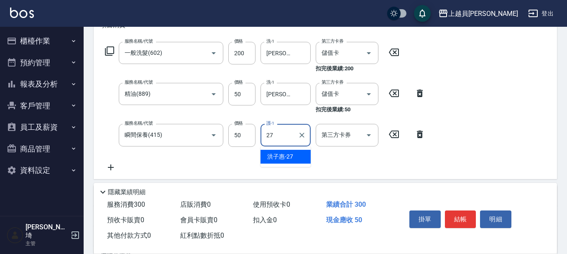
type input "[PERSON_NAME]-27"
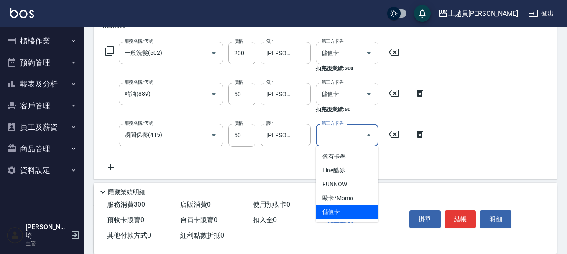
type input "儲值卡"
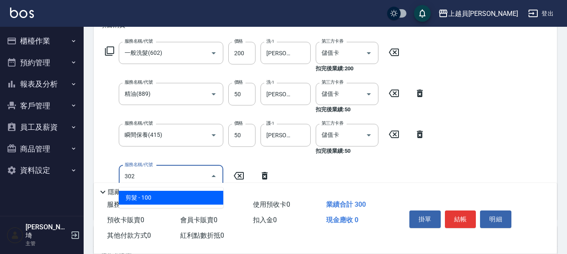
type input "剪髮(302)"
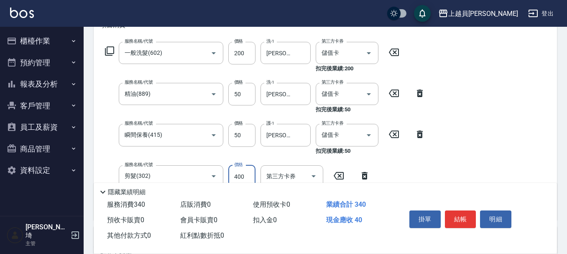
type input "400"
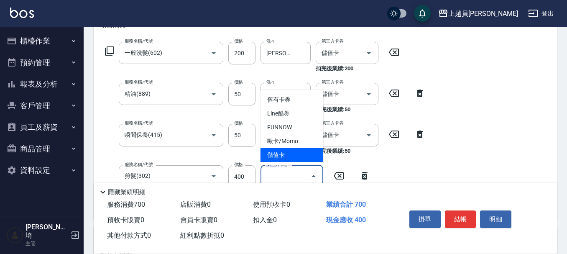
type input "儲值卡"
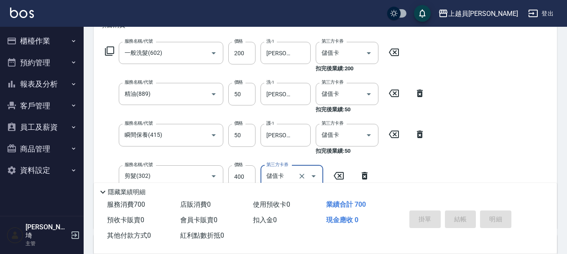
type input "[DATE] 20:13"
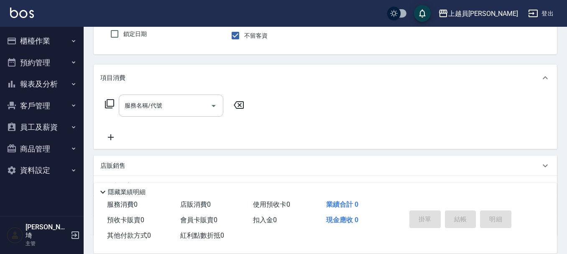
scroll to position [84, 0]
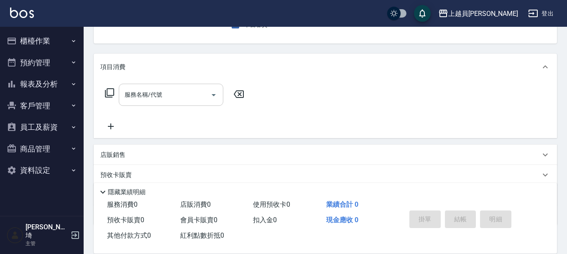
drag, startPoint x: 158, startPoint y: 103, endPoint x: 164, endPoint y: 98, distance: 7.4
click at [158, 102] on div "服務名稱/代號" at bounding box center [171, 95] width 105 height 22
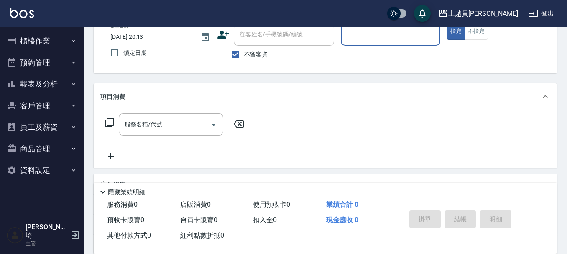
scroll to position [39, 0]
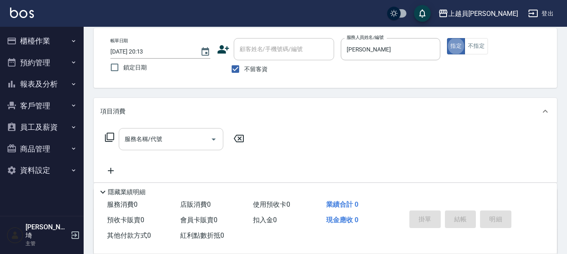
click at [195, 130] on div "服務名稱/代號" at bounding box center [171, 139] width 105 height 22
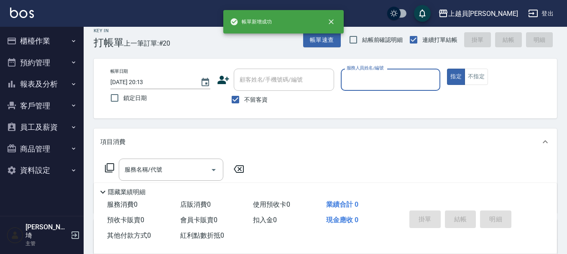
scroll to position [0, 0]
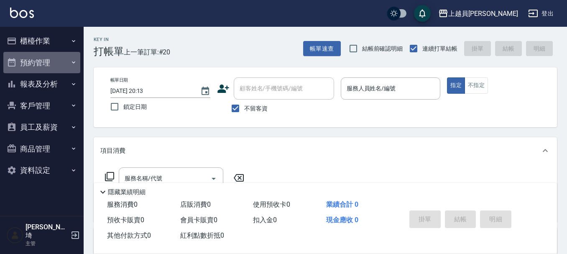
click at [55, 59] on button "預約管理" at bounding box center [41, 63] width 77 height 22
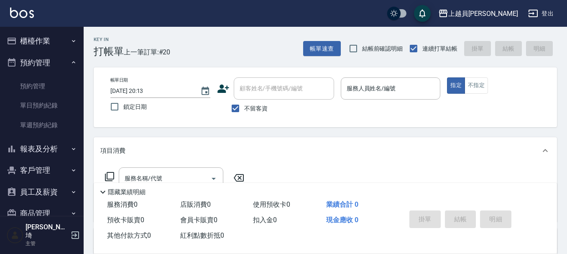
click at [70, 38] on icon "button" at bounding box center [73, 41] width 7 height 7
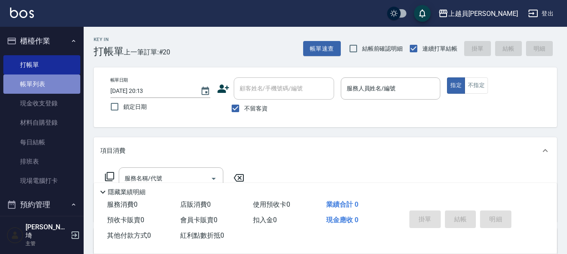
click at [42, 86] on link "帳單列表" at bounding box center [41, 83] width 77 height 19
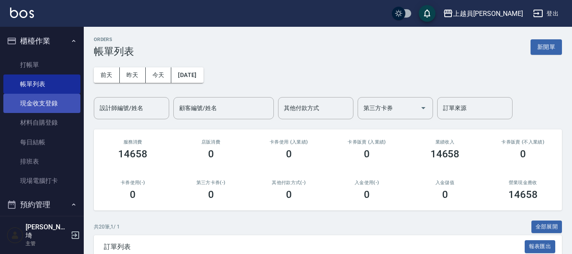
click at [55, 108] on link "現金收支登錄" at bounding box center [41, 103] width 77 height 19
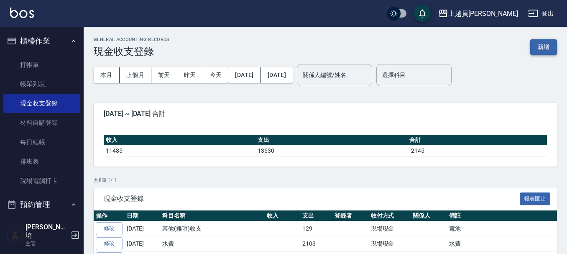
click at [545, 43] on button "新增" at bounding box center [544, 46] width 27 height 15
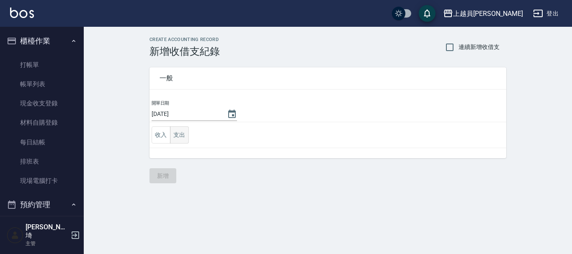
click at [174, 141] on button "支出" at bounding box center [179, 134] width 19 height 17
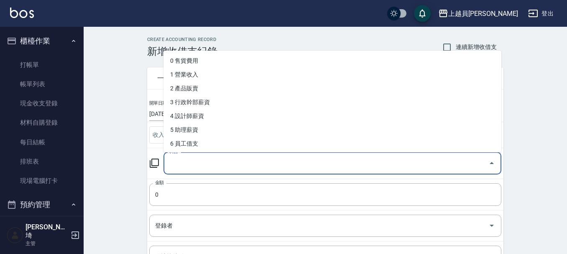
click at [226, 158] on input "科目" at bounding box center [326, 163] width 318 height 15
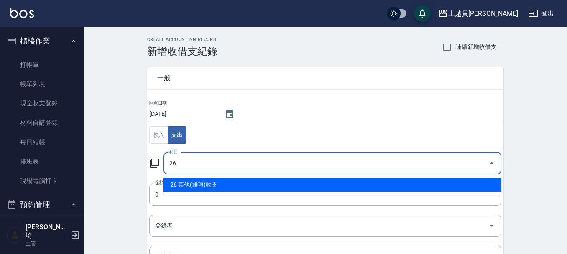
click at [241, 189] on li "26 其他(雜項)收支" at bounding box center [333, 185] width 338 height 14
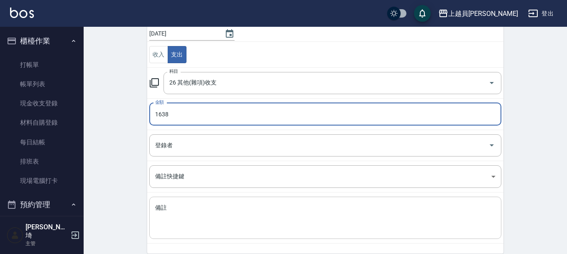
scroll to position [84, 0]
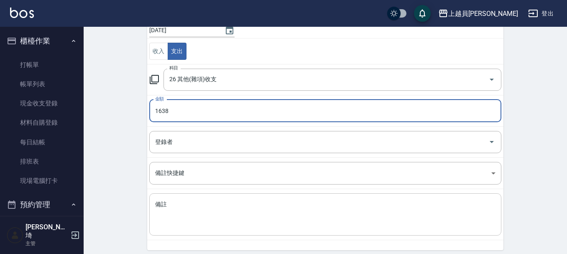
click at [266, 200] on textarea "備註" at bounding box center [325, 214] width 341 height 28
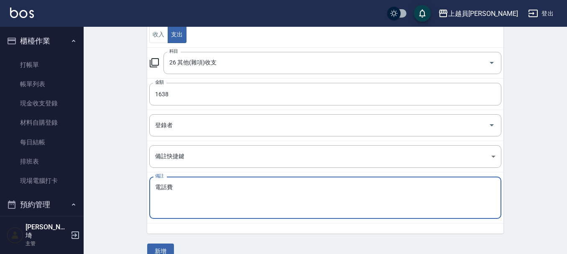
scroll to position [115, 0]
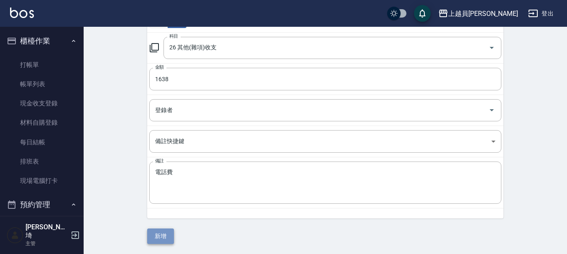
click at [168, 235] on button "新增" at bounding box center [160, 235] width 27 height 15
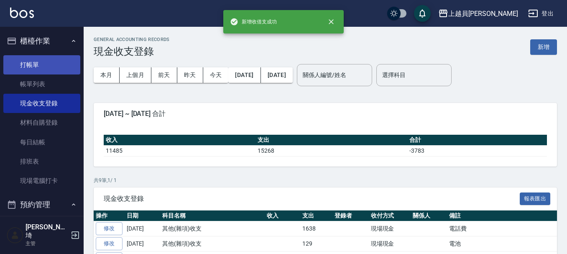
click at [46, 65] on link "打帳單" at bounding box center [41, 64] width 77 height 19
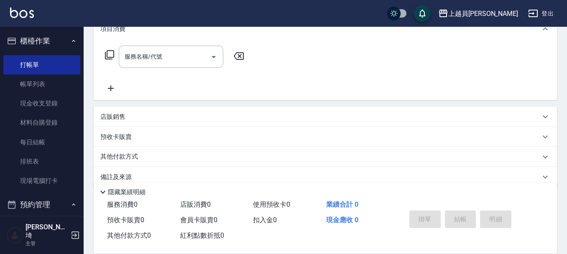
scroll to position [126, 0]
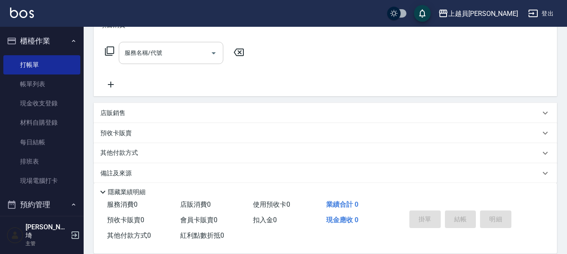
click at [152, 46] on input "服務名稱/代號" at bounding box center [165, 53] width 85 height 15
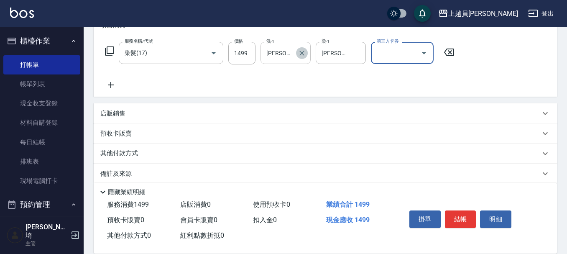
click at [297, 49] on button "Clear" at bounding box center [302, 53] width 12 height 12
click at [117, 82] on icon at bounding box center [110, 85] width 21 height 10
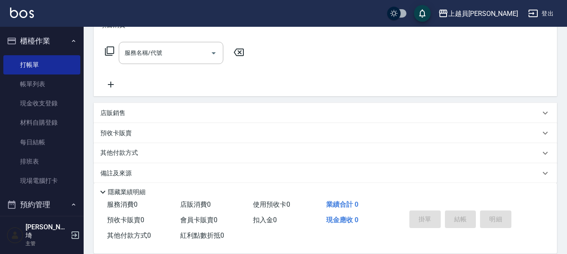
scroll to position [135, 0]
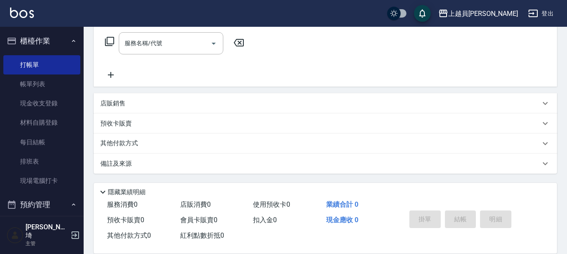
click at [156, 109] on div "店販銷售" at bounding box center [326, 103] width 464 height 20
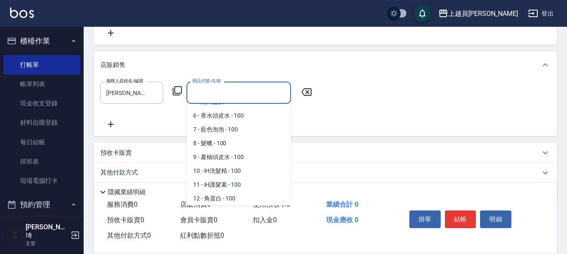
scroll to position [109, 0]
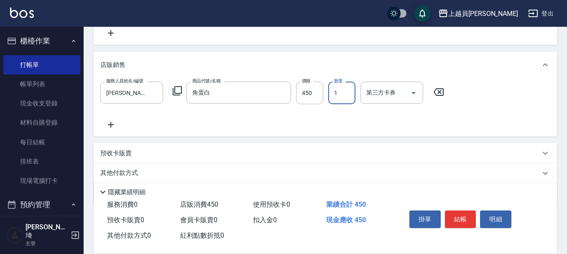
click at [465, 210] on button "結帳" at bounding box center [460, 219] width 31 height 18
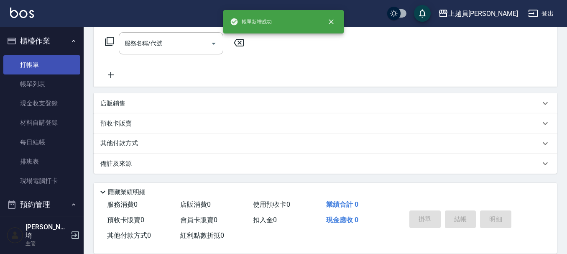
scroll to position [0, 0]
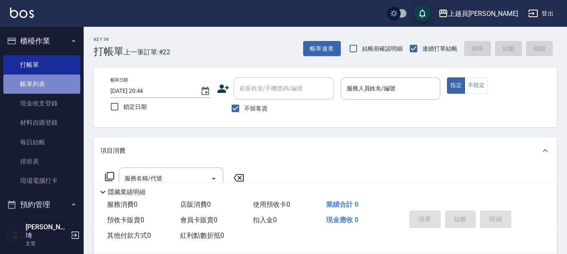
click at [61, 87] on link "帳單列表" at bounding box center [41, 83] width 77 height 19
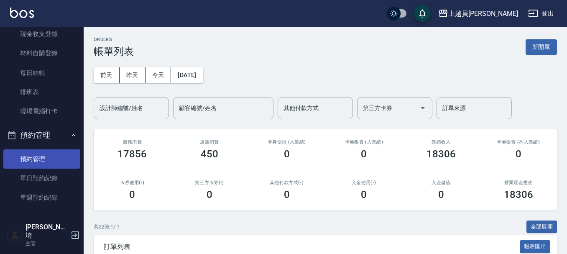
scroll to position [84, 0]
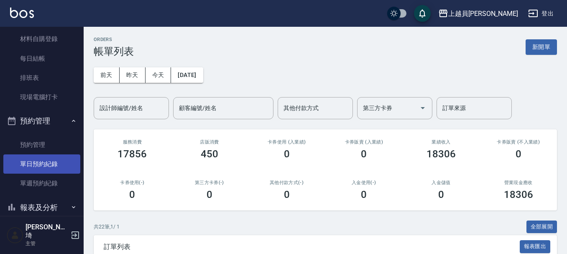
click at [46, 163] on link "單日預約紀錄" at bounding box center [41, 163] width 77 height 19
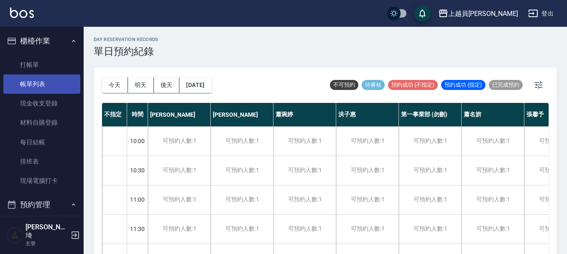
click at [44, 78] on link "帳單列表" at bounding box center [41, 83] width 77 height 19
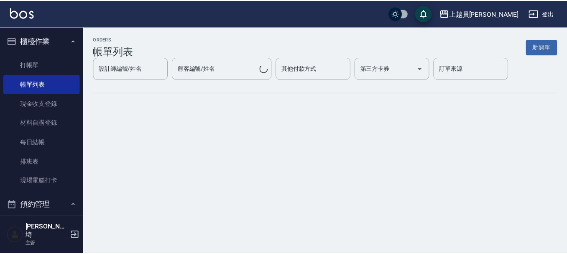
scroll to position [126, 0]
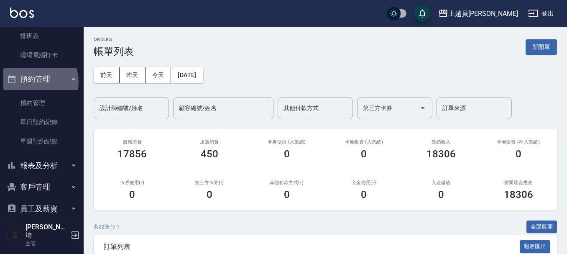
click at [31, 82] on button "預約管理" at bounding box center [41, 79] width 77 height 22
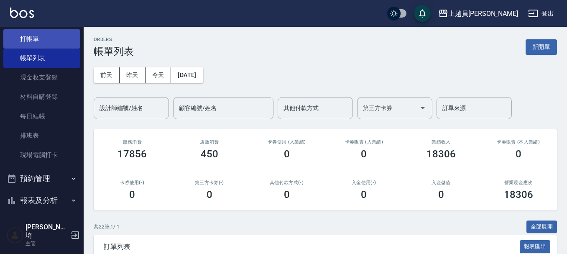
scroll to position [0, 0]
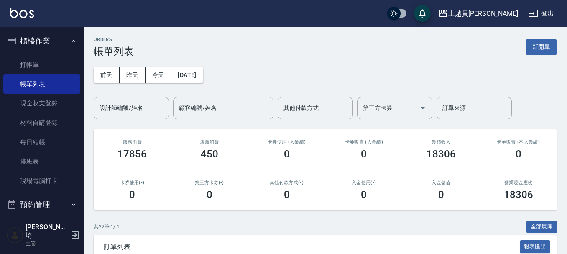
click at [37, 34] on button "櫃檯作業" at bounding box center [41, 41] width 77 height 22
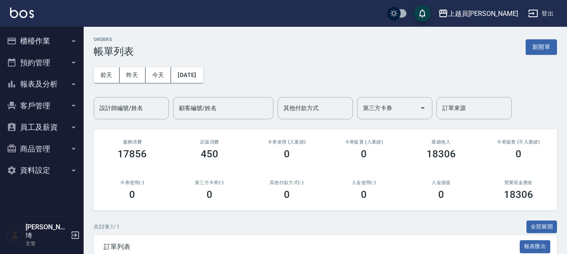
click at [55, 77] on button "報表及分析" at bounding box center [41, 84] width 77 height 22
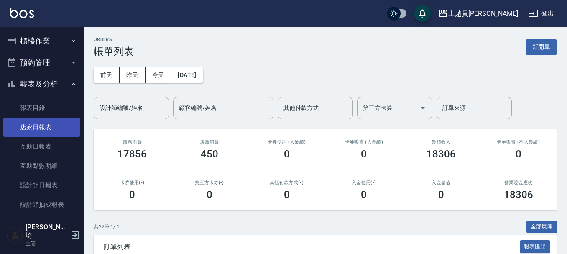
click at [49, 129] on link "店家日報表" at bounding box center [41, 127] width 77 height 19
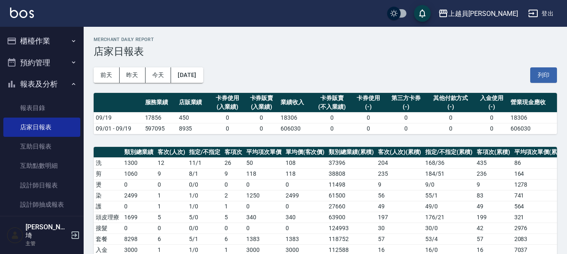
click at [43, 36] on button "櫃檯作業" at bounding box center [41, 41] width 77 height 22
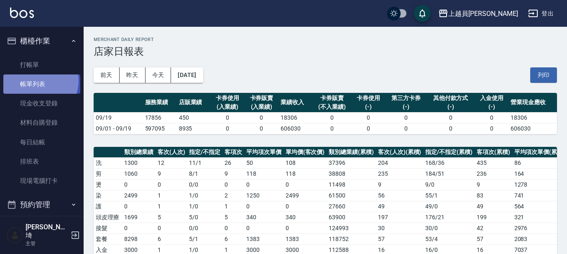
click at [37, 81] on link "帳單列表" at bounding box center [41, 83] width 77 height 19
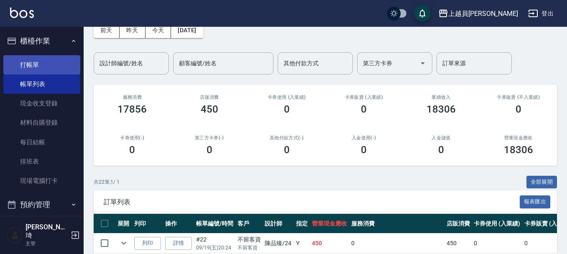
scroll to position [42, 0]
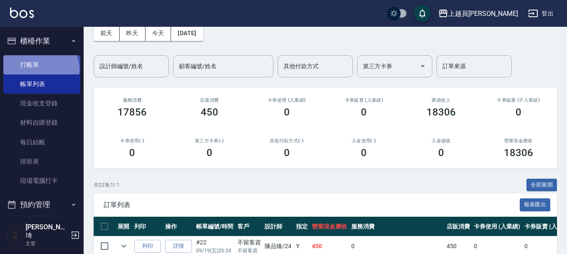
click at [37, 69] on link "打帳單" at bounding box center [41, 64] width 77 height 19
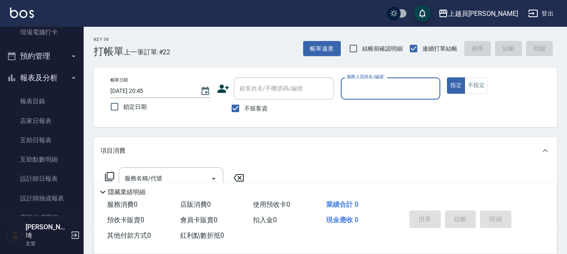
scroll to position [167, 0]
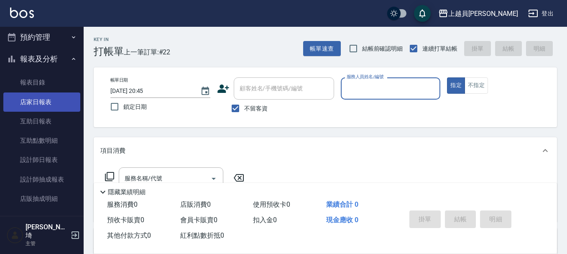
click at [46, 93] on link "店家日報表" at bounding box center [41, 101] width 77 height 19
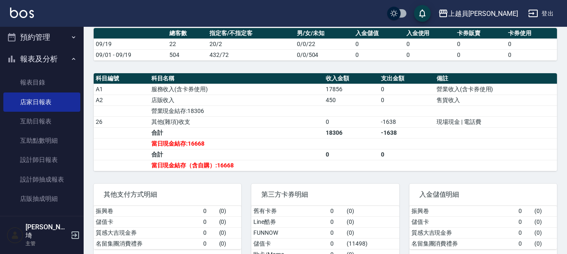
scroll to position [284, 0]
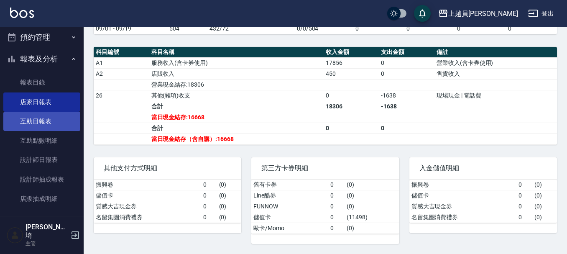
click at [45, 123] on link "互助日報表" at bounding box center [41, 121] width 77 height 19
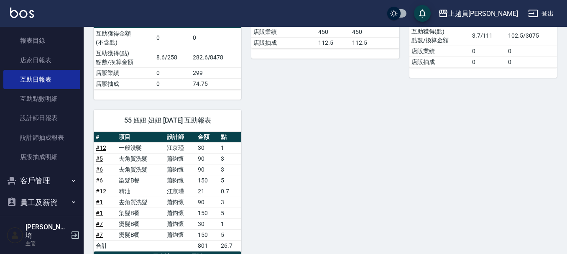
scroll to position [487, 0]
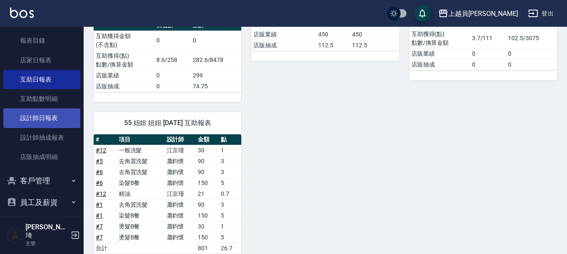
click at [37, 115] on link "設計師日報表" at bounding box center [41, 117] width 77 height 19
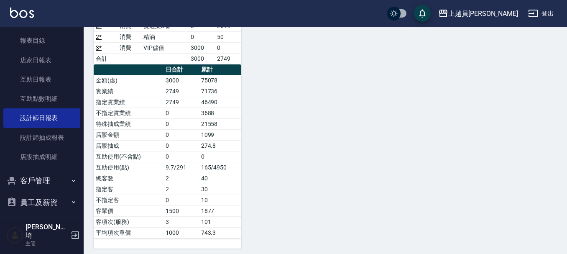
scroll to position [890, 0]
